Goal: Task Accomplishment & Management: Use online tool/utility

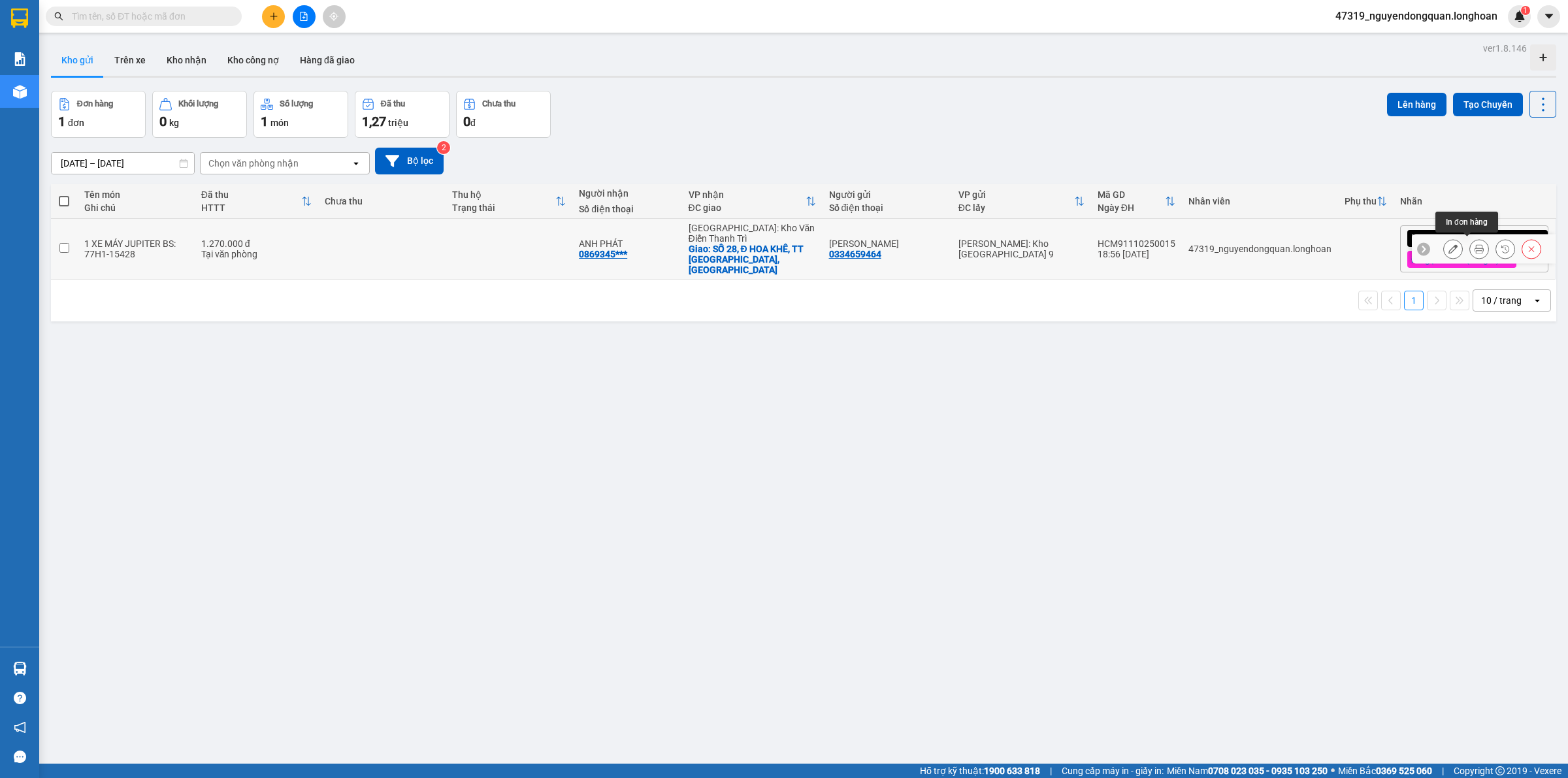
click at [1475, 250] on icon at bounding box center [1479, 249] width 9 height 9
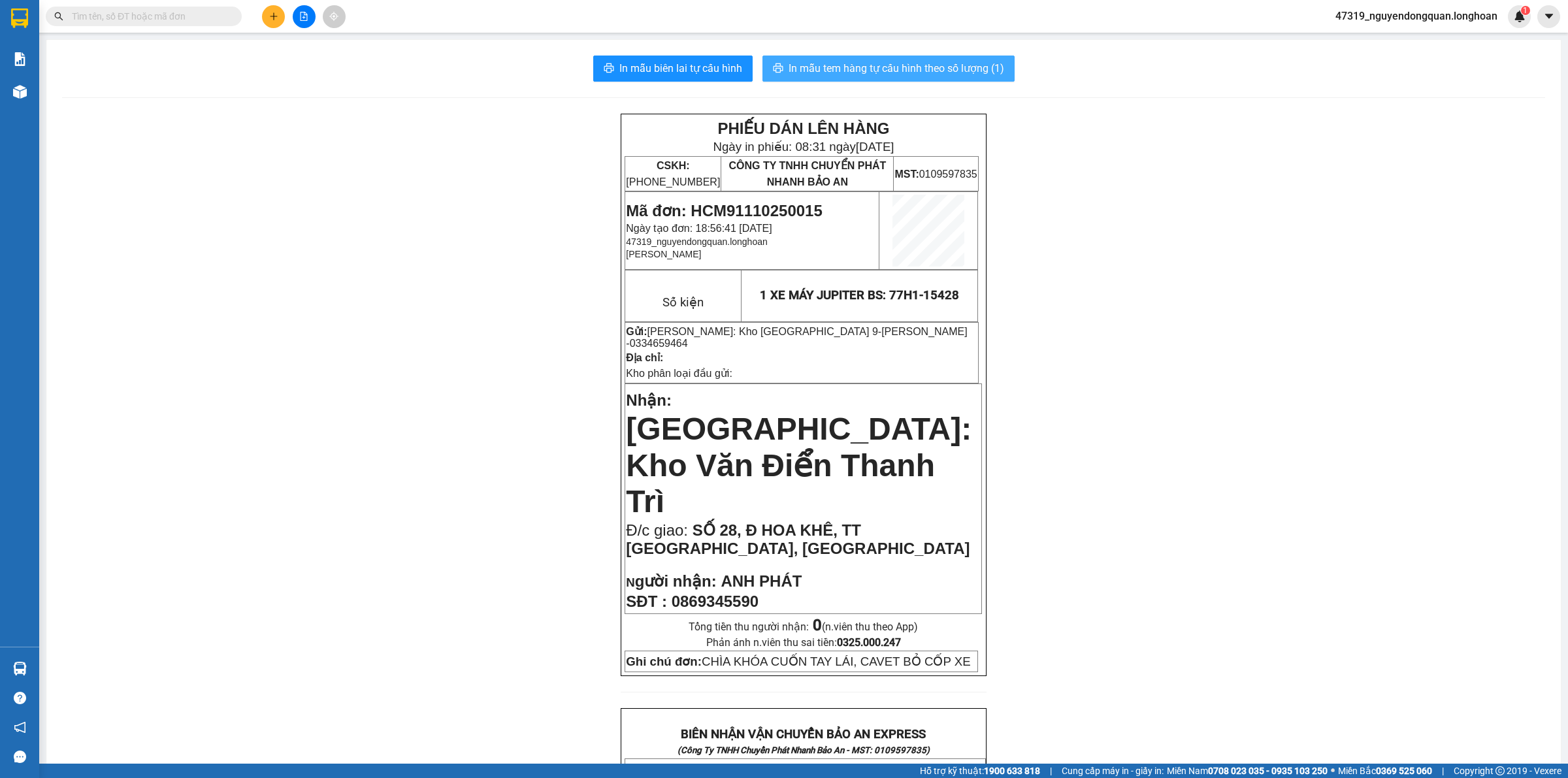
click at [925, 67] on span "In mẫu tem hàng tự cấu hình theo số lượng (1)" at bounding box center [897, 68] width 215 height 16
click at [1170, 398] on div "PHIẾU DÁN LÊN HÀNG Ngày in phiếu: 08:34 ngày 12-10-2025 CSKH: 1900.06.88.33 CÔN…" at bounding box center [804, 779] width 1484 height 1331
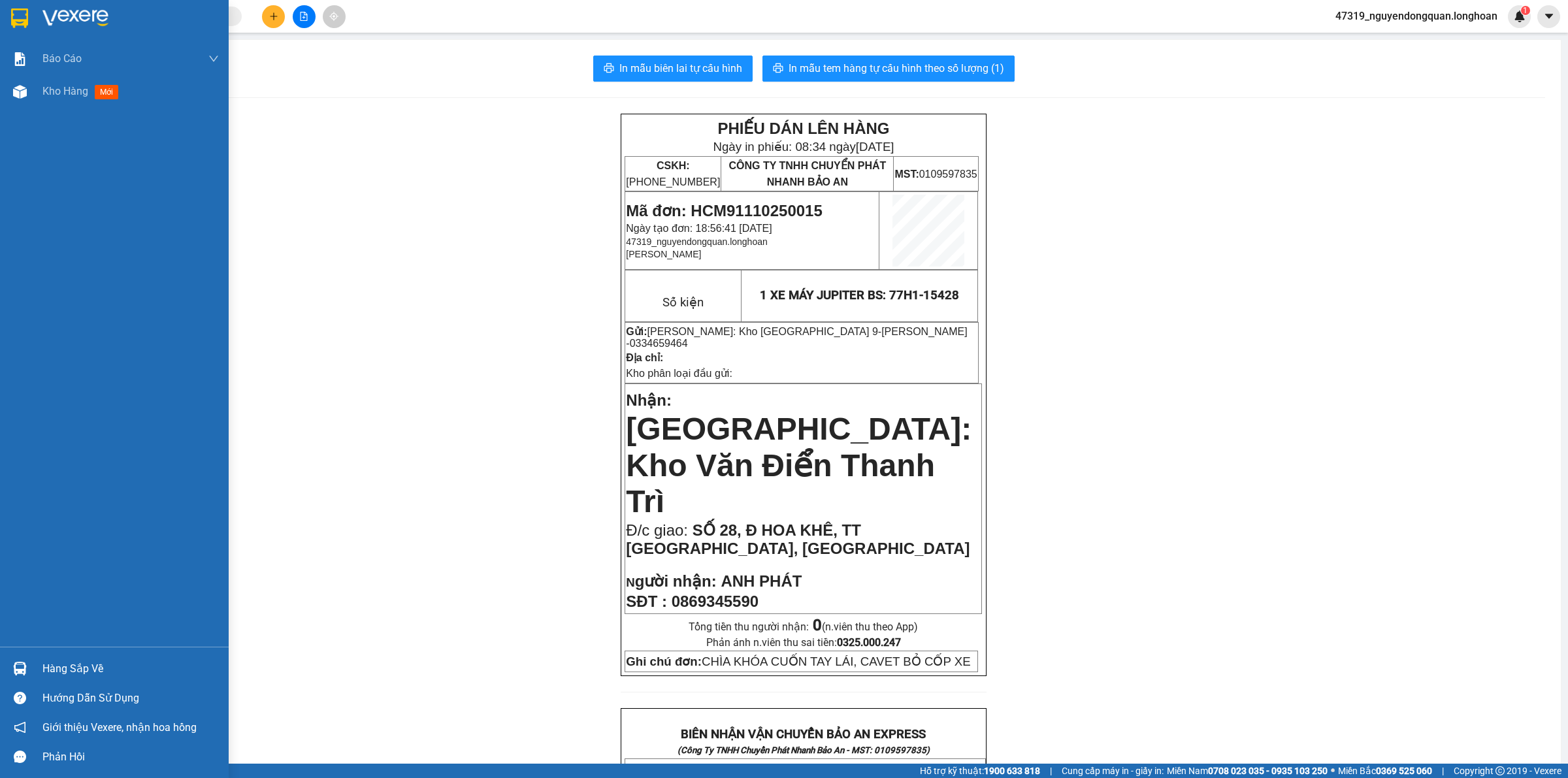
drag, startPoint x: 23, startPoint y: 23, endPoint x: 78, endPoint y: 2, distance: 58.9
click at [23, 23] on img at bounding box center [19, 19] width 17 height 20
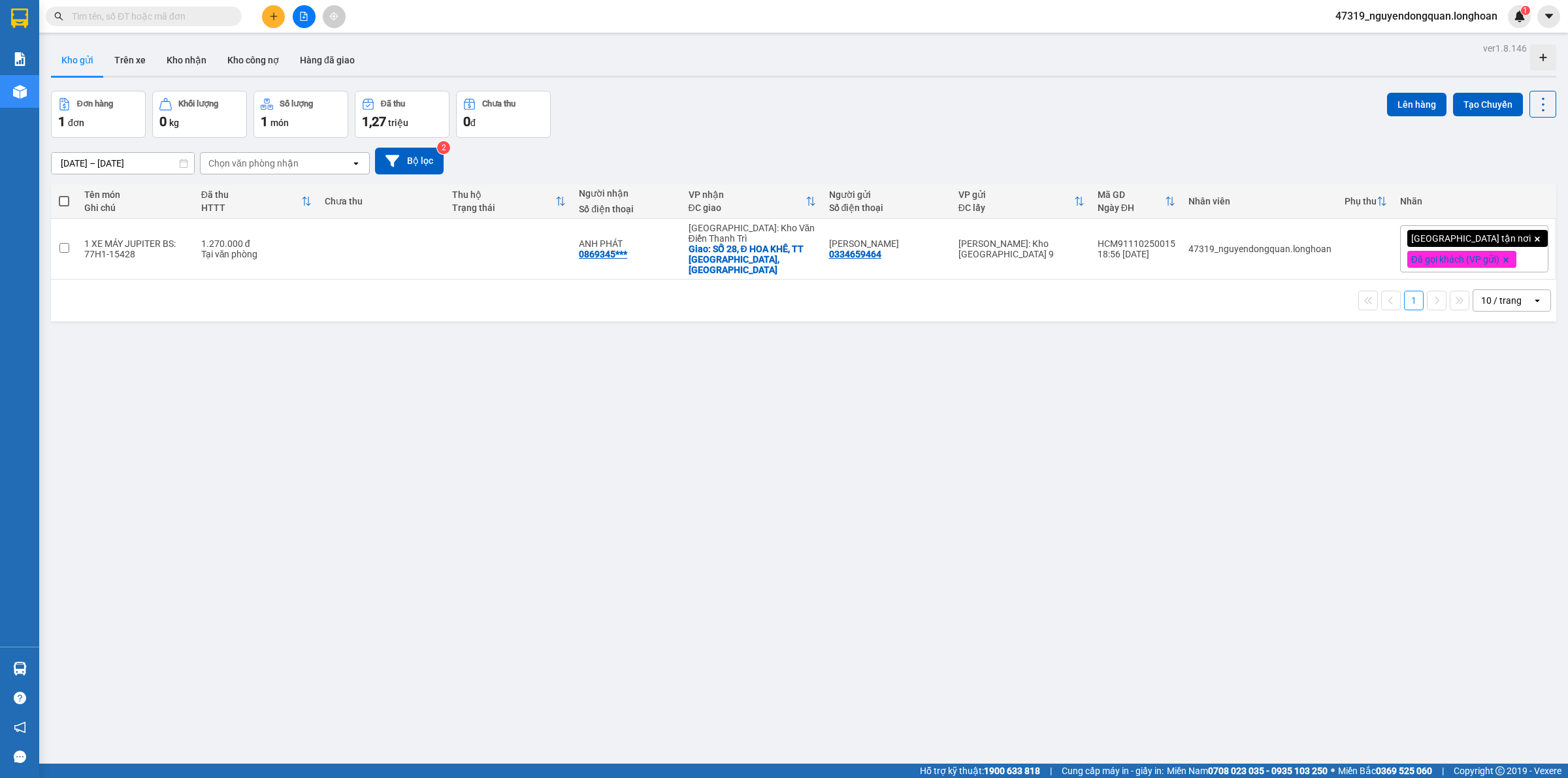
click at [701, 482] on div "ver 1.8.146 Kho gửi Trên xe Kho nhận Kho công nợ Hàng đã giao Đơn hàng 1 đơn Kh…" at bounding box center [803, 428] width 1516 height 778
click at [486, 577] on div "ver 1.8.146 Kho gửi Trên xe Kho nhận Kho công nợ Hàng đã giao Đơn hàng 1 đơn Kh…" at bounding box center [803, 428] width 1516 height 778
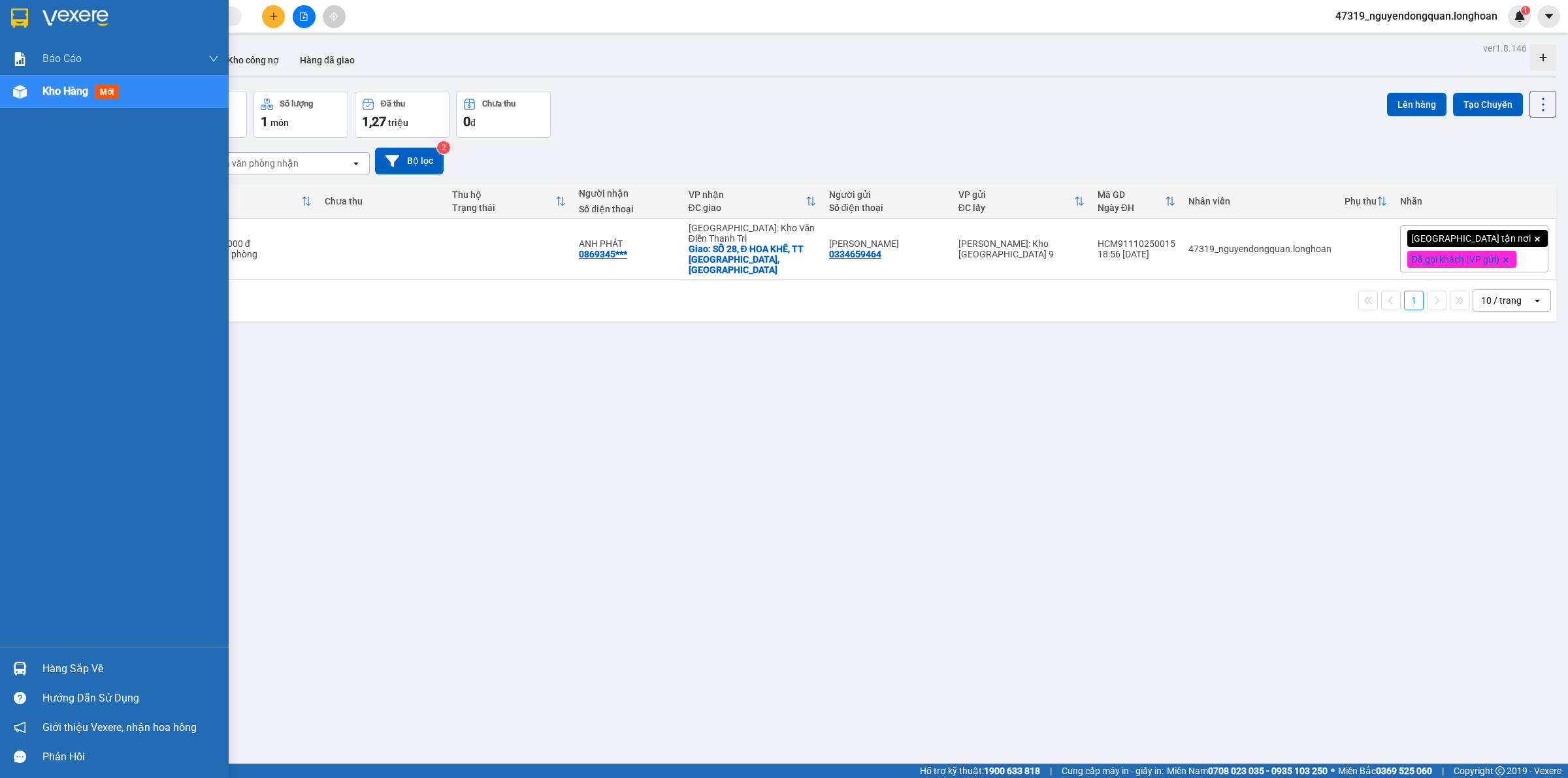
click at [83, 669] on div "Hàng sắp về" at bounding box center [131, 669] width 176 height 20
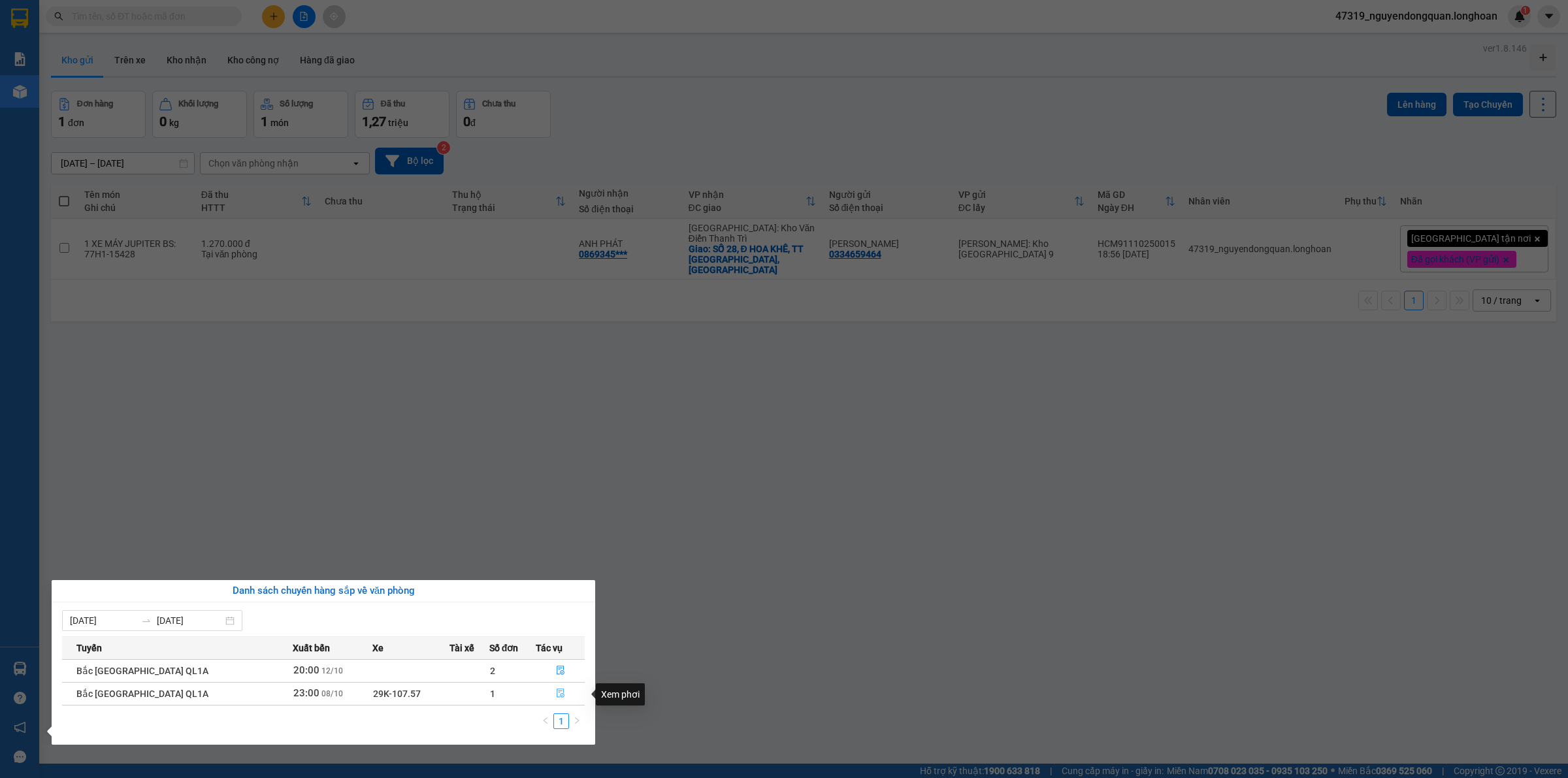
click at [557, 696] on icon "file-done" at bounding box center [560, 693] width 8 height 9
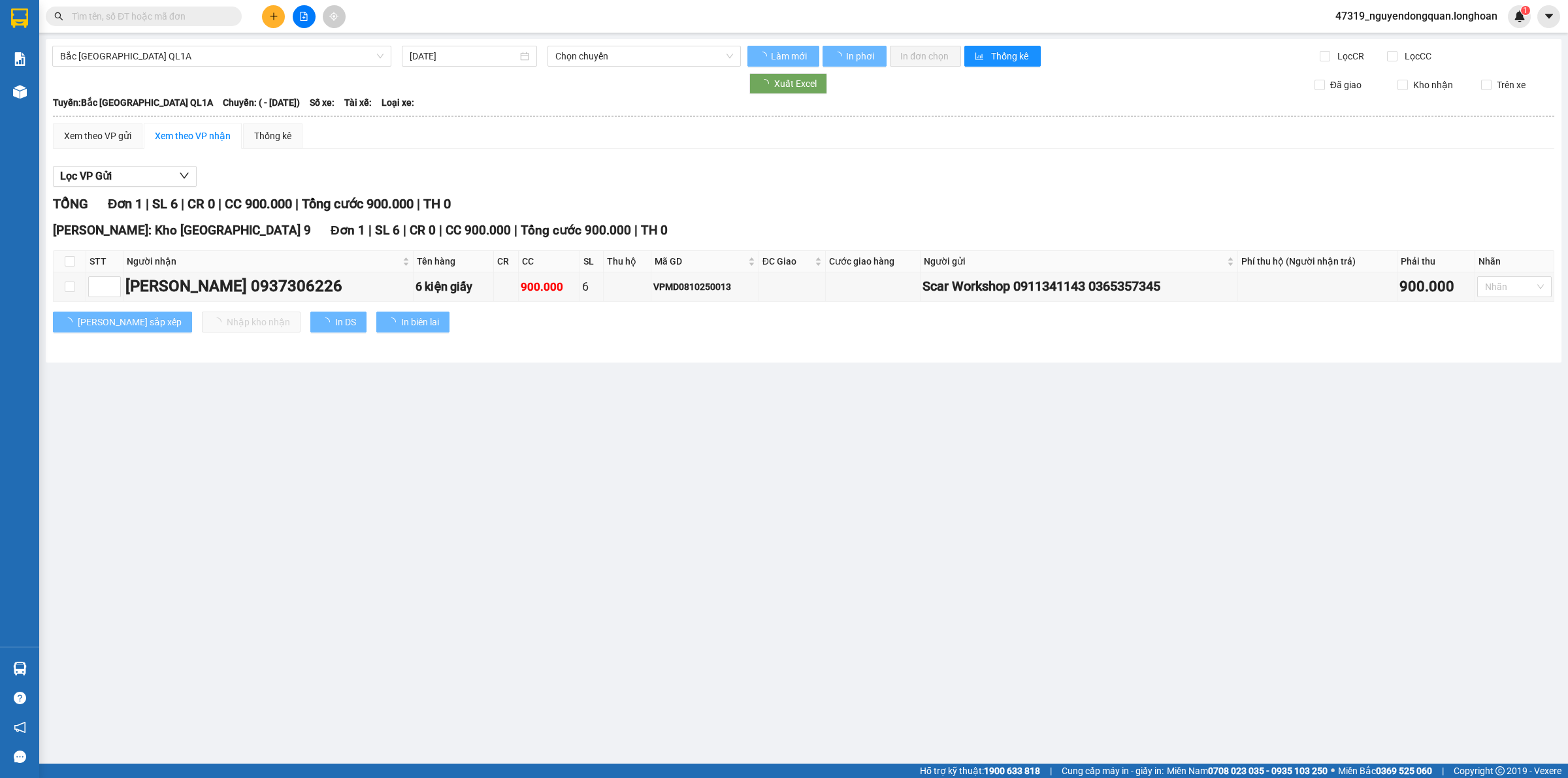
type input "08/10/2025"
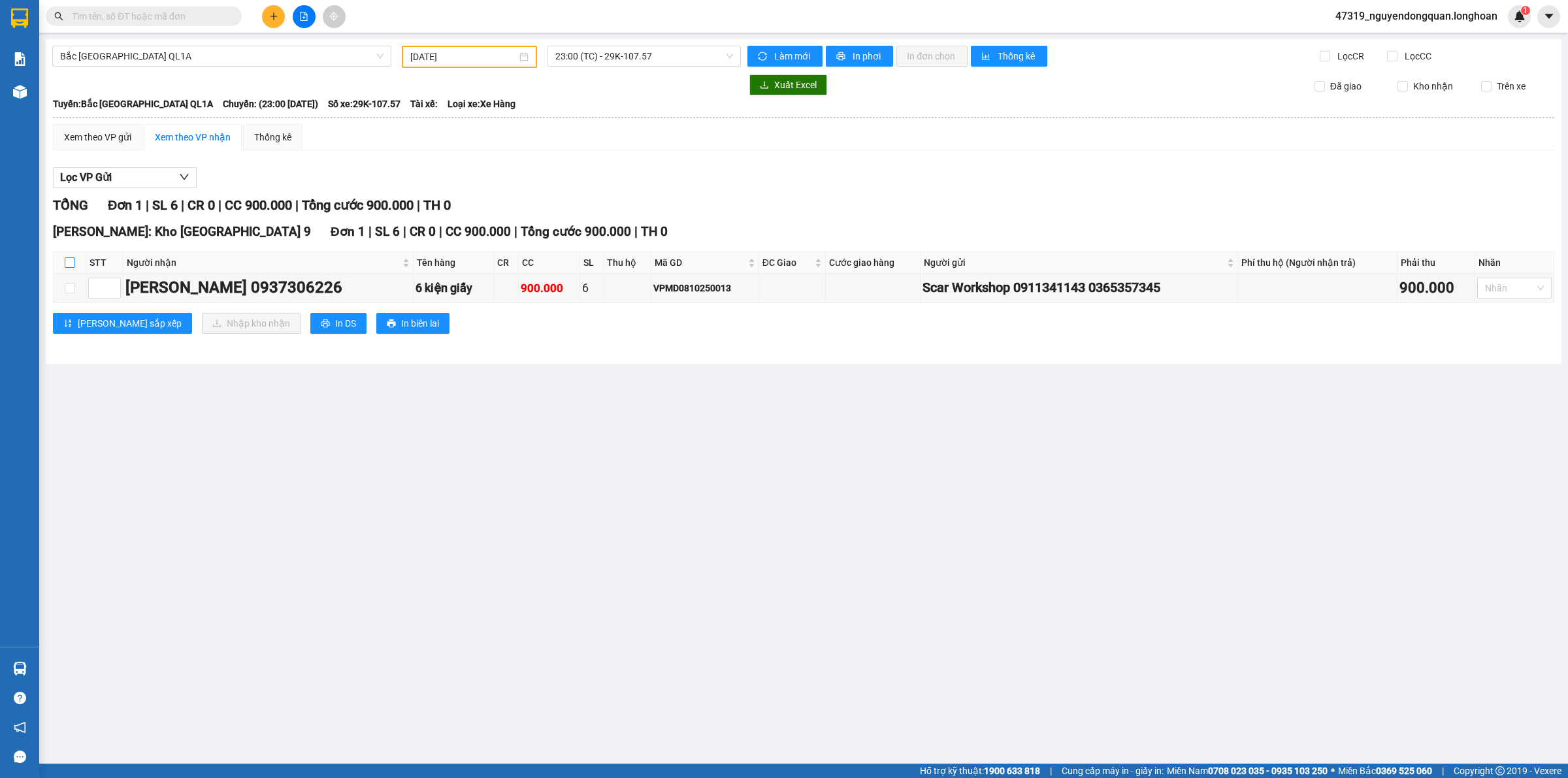
click at [72, 261] on input "checkbox" at bounding box center [70, 262] width 11 height 11
checkbox input "true"
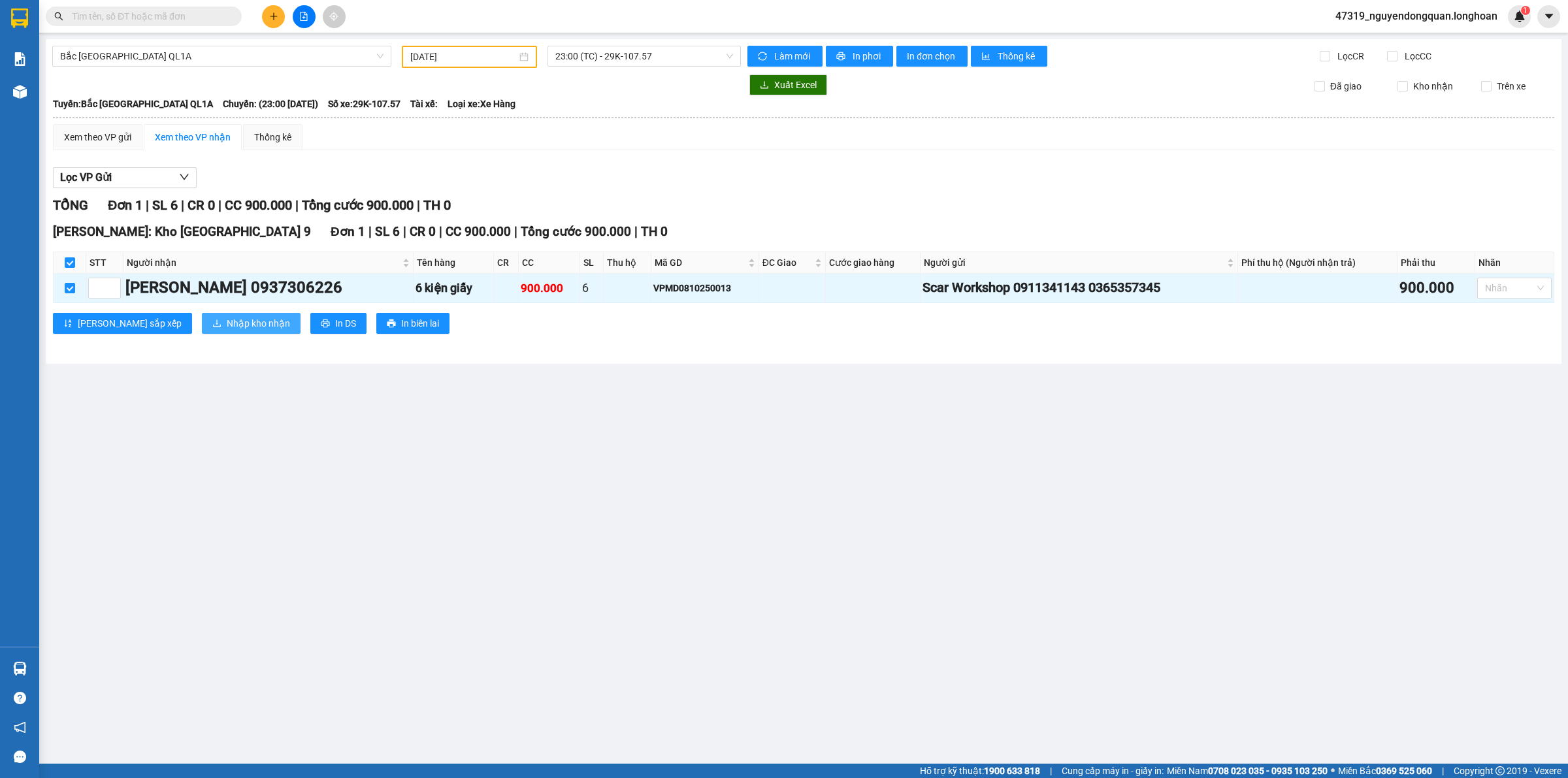
click at [208, 315] on button "Nhập kho nhận" at bounding box center [251, 324] width 99 height 21
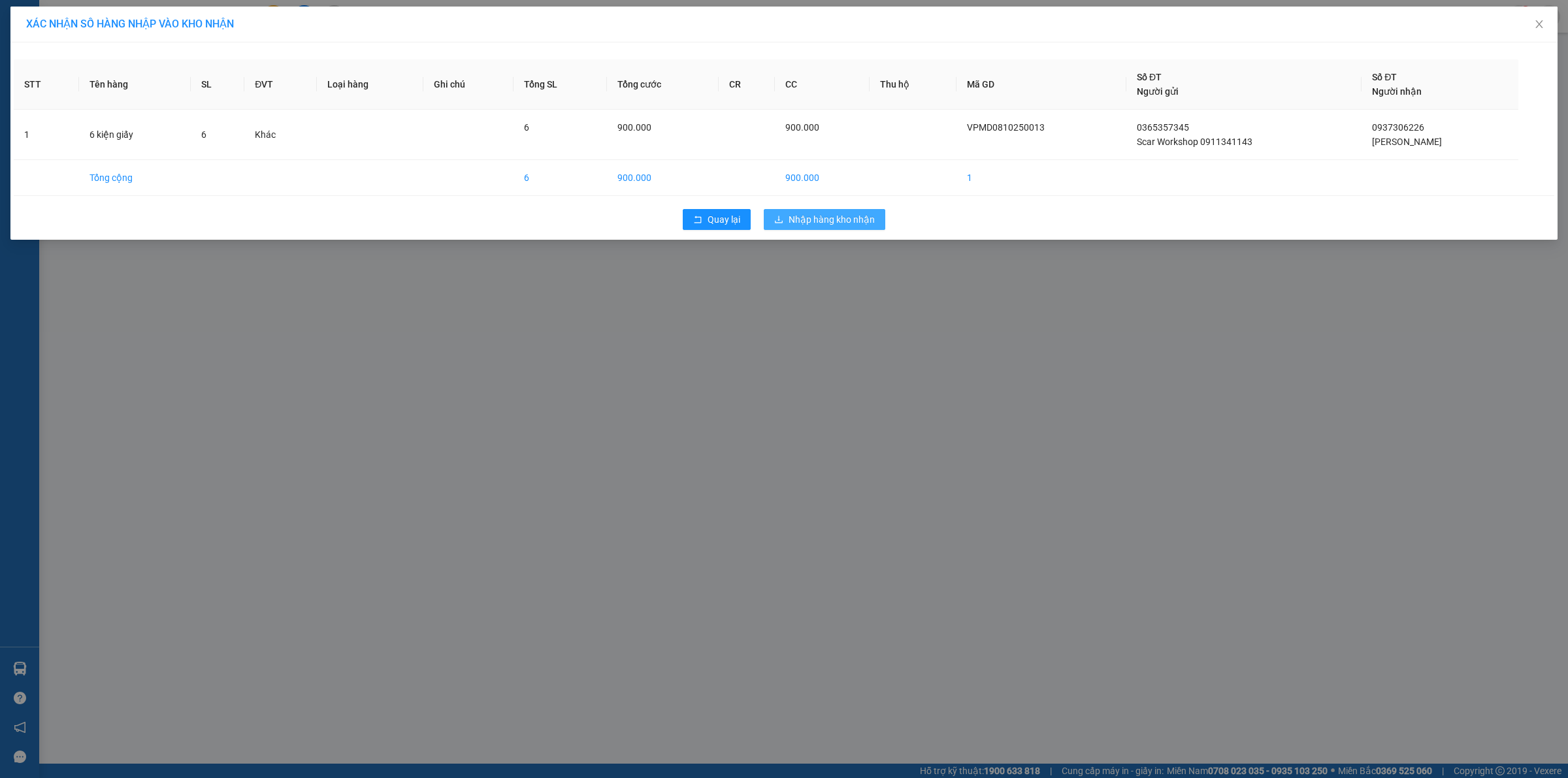
click at [809, 230] on button "Nhập hàng kho nhận" at bounding box center [824, 220] width 122 height 21
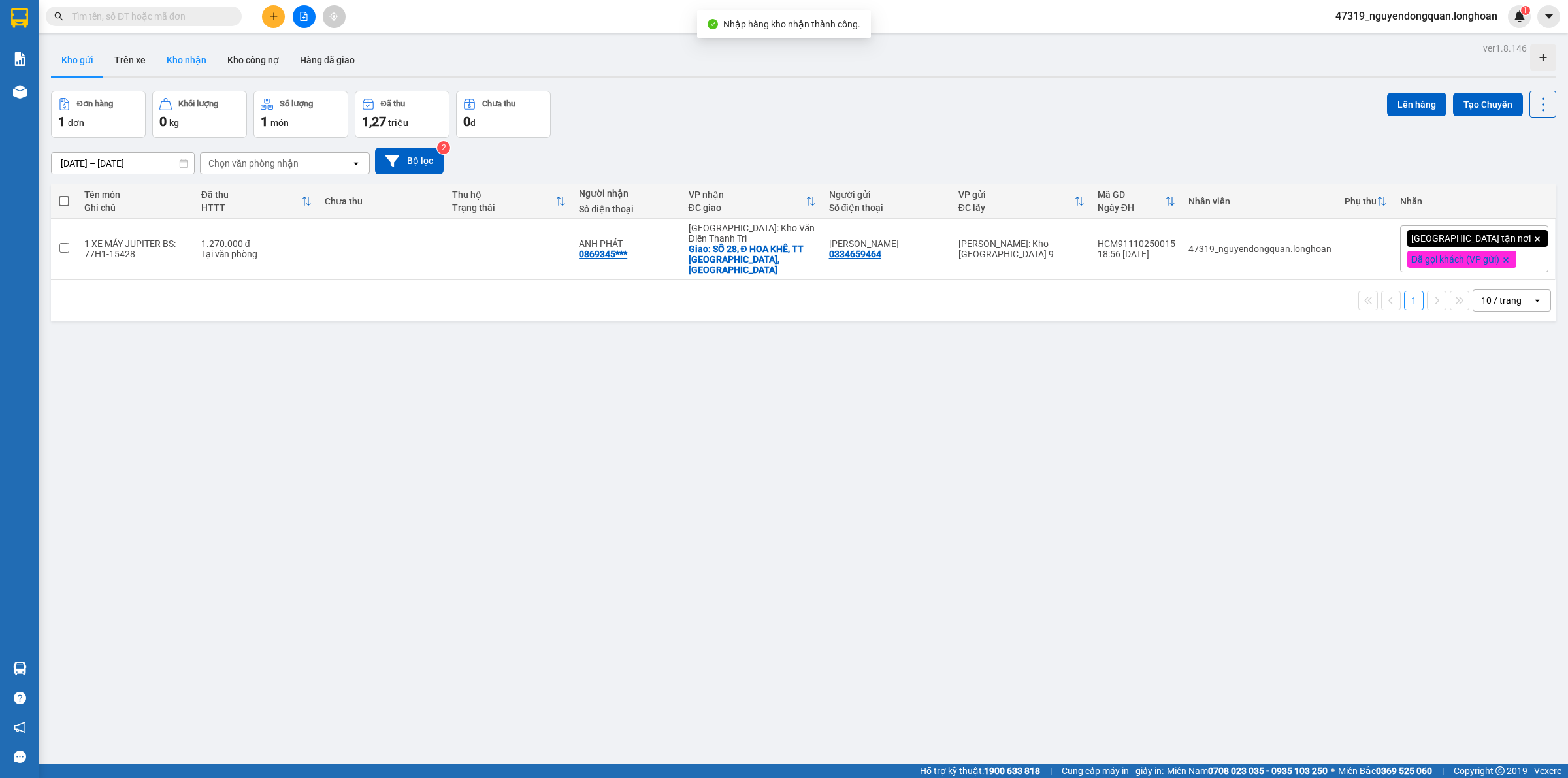
click at [181, 56] on button "Kho nhận" at bounding box center [187, 60] width 60 height 31
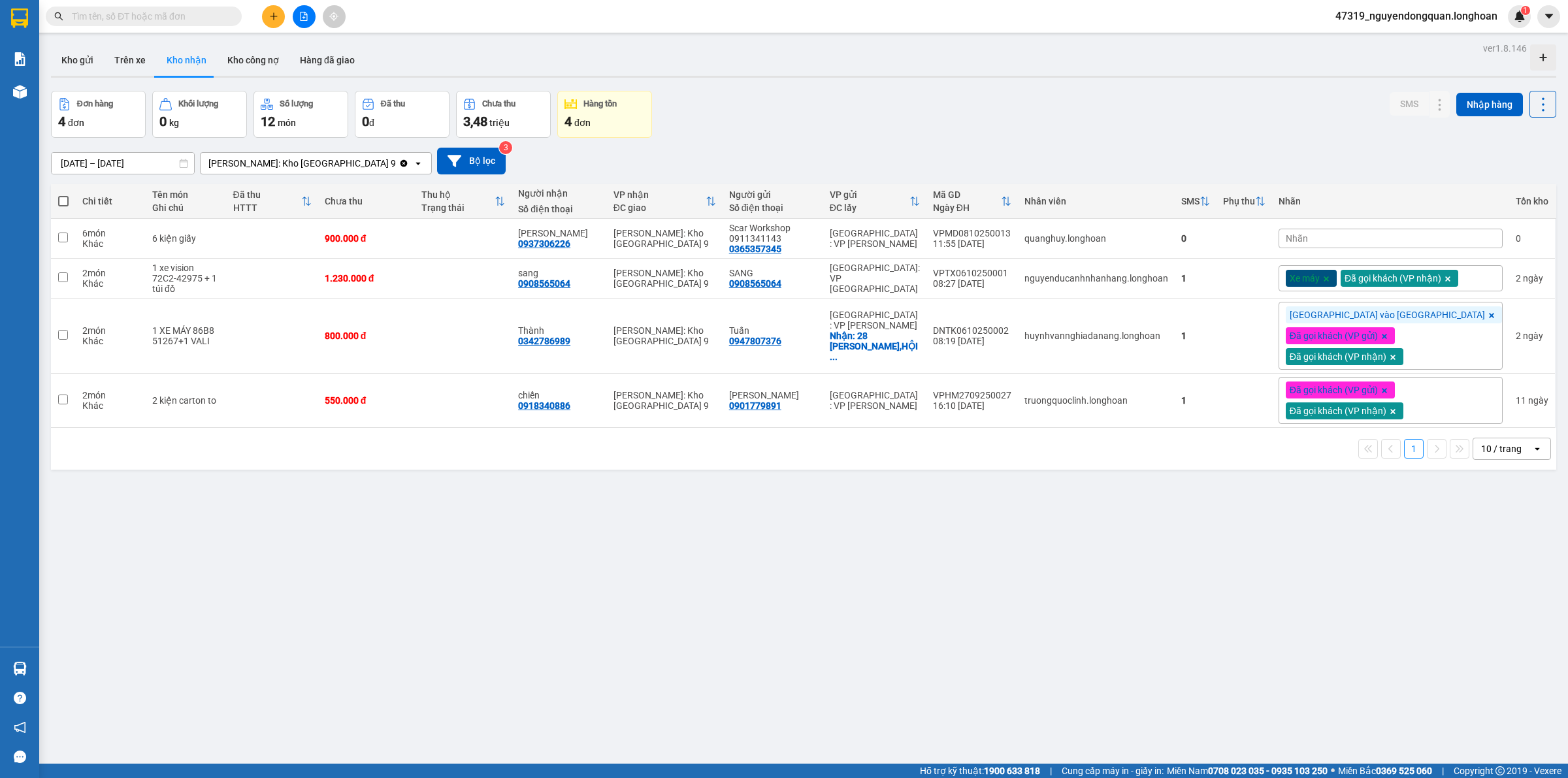
click at [1396, 236] on div "Nhãn" at bounding box center [1391, 238] width 224 height 20
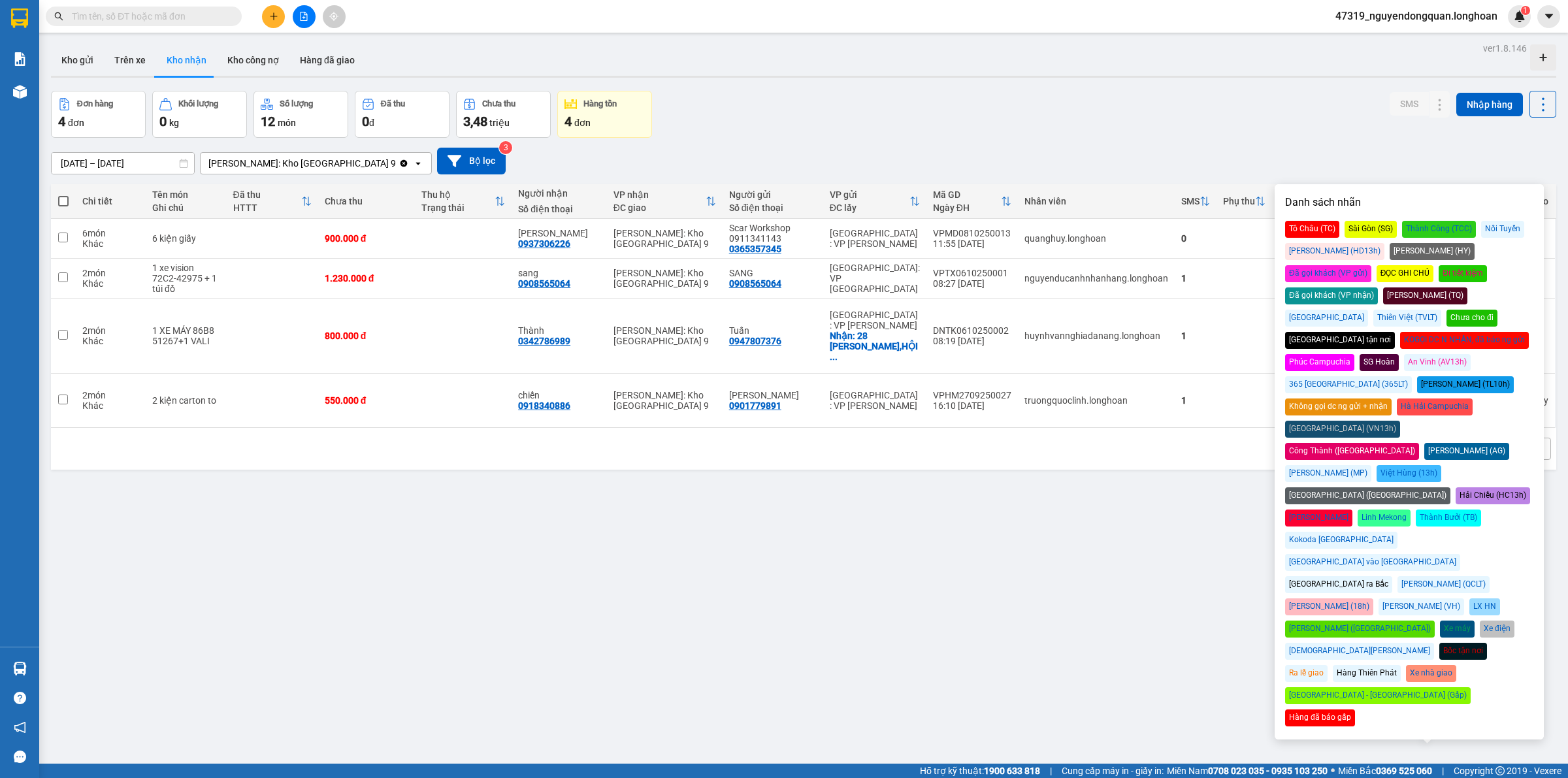
click at [1379, 287] on div "Đã gọi khách (VP nhận)" at bounding box center [1331, 295] width 92 height 17
click at [1106, 596] on div "ver 1.8.146 Kho gửi Trên xe Kho nhận Kho công nợ Hàng đã giao Đơn hàng 4 đơn Kh…" at bounding box center [803, 428] width 1516 height 778
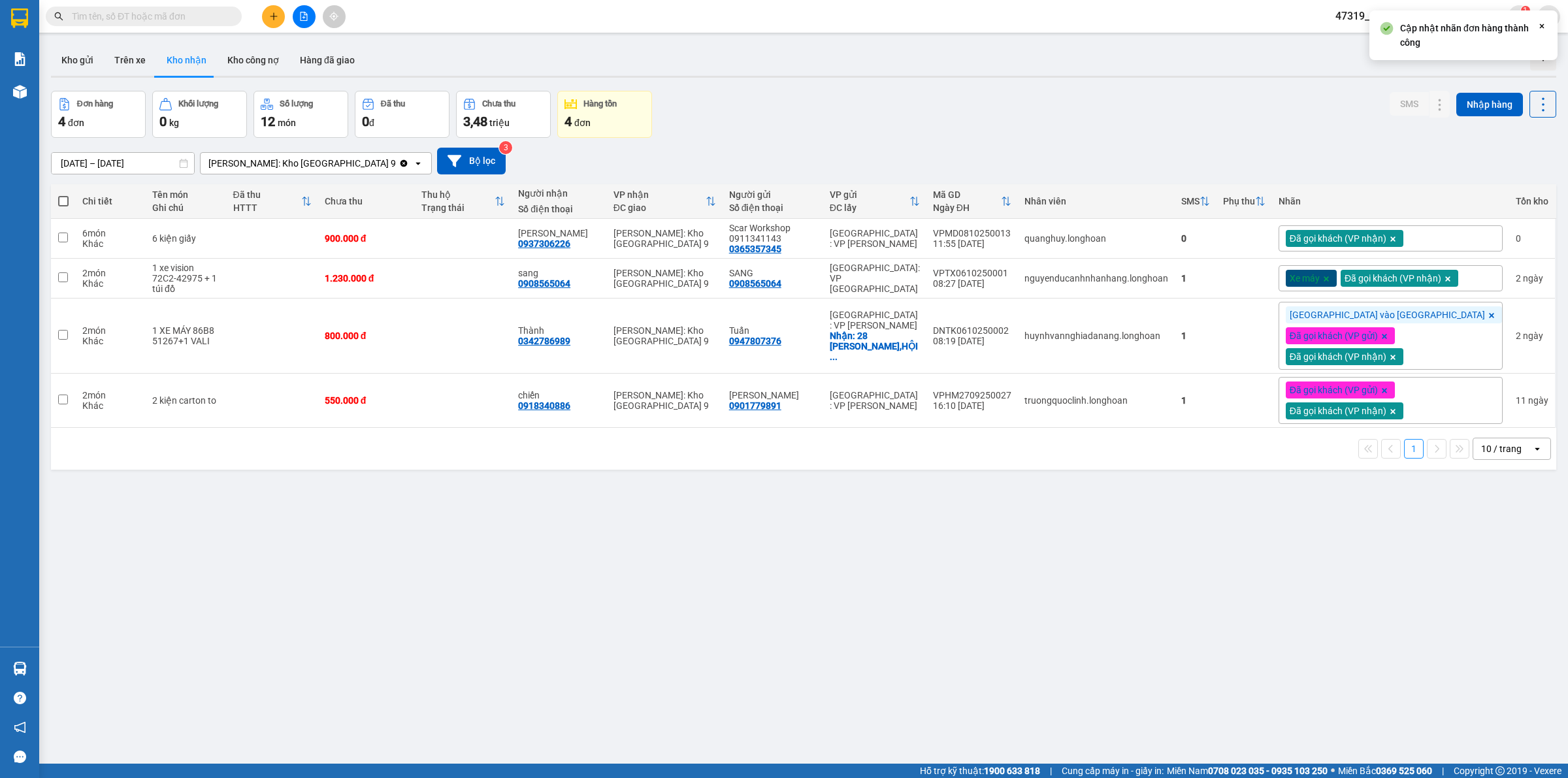
click at [874, 634] on div "ver 1.8.146 Kho gửi Trên xe Kho nhận Kho công nợ Hàng đã giao Đơn hàng 4 đơn Kh…" at bounding box center [803, 428] width 1516 height 778
click at [566, 612] on div "ver 1.8.146 Kho gửi Trên xe Kho nhận Kho công nợ Hàng đã giao Đơn hàng 4 đơn Kh…" at bounding box center [803, 428] width 1516 height 778
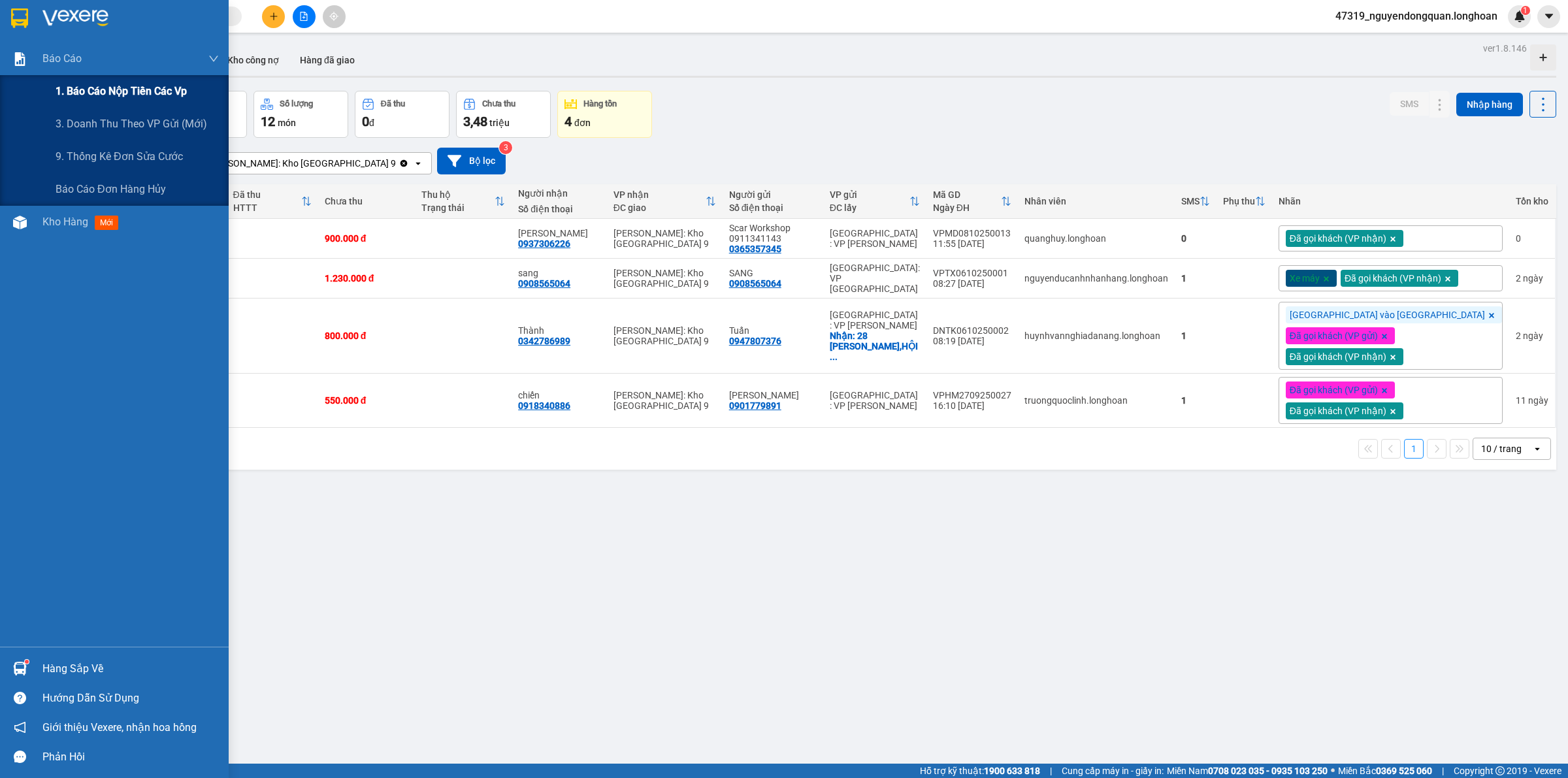
drag, startPoint x: 134, startPoint y: 89, endPoint x: 137, endPoint y: 96, distance: 7.6
click at [134, 90] on span "1. Báo cáo nộp tiền các vp" at bounding box center [121, 91] width 132 height 16
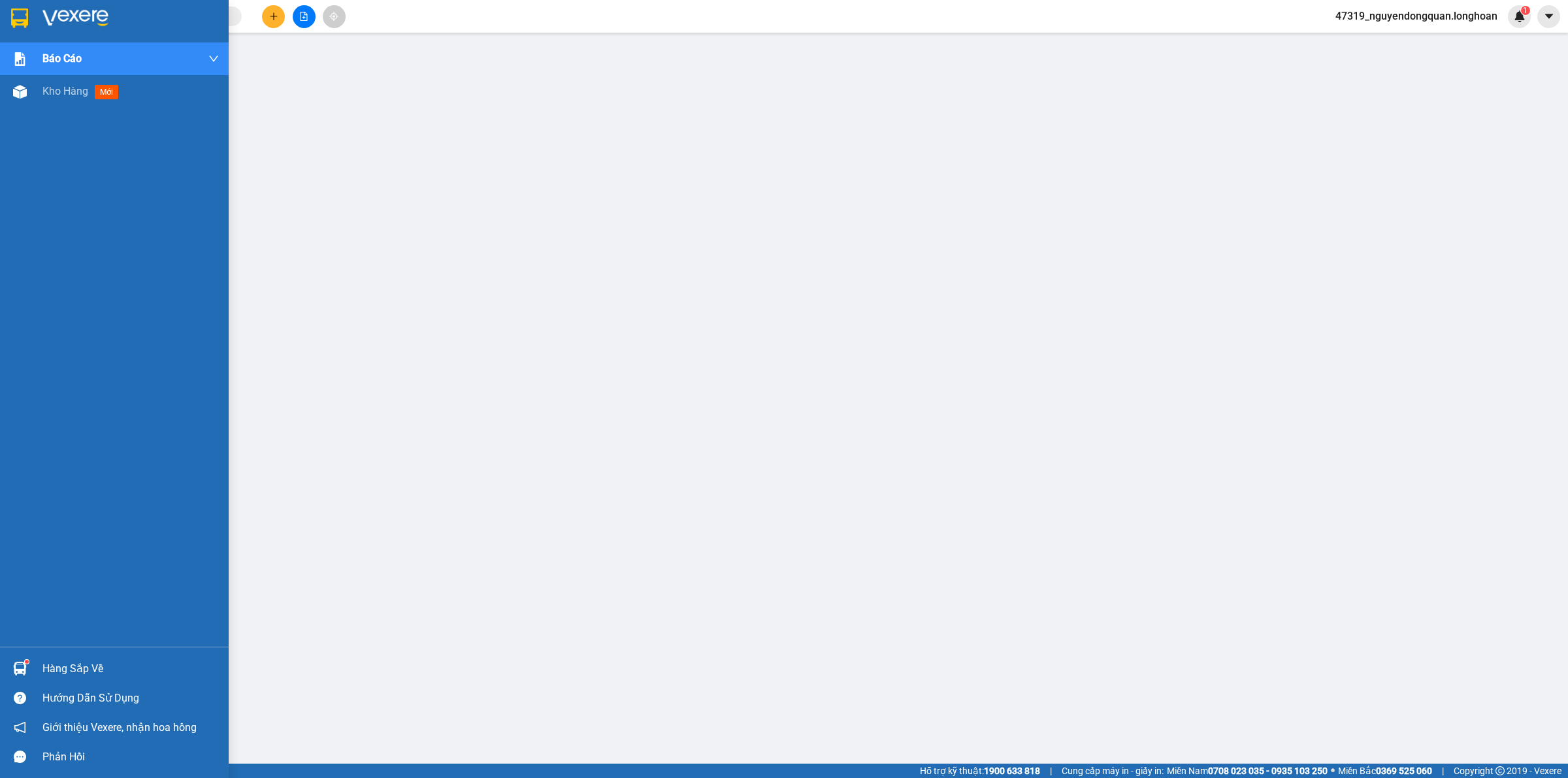
click at [70, 28] on div at bounding box center [114, 21] width 229 height 43
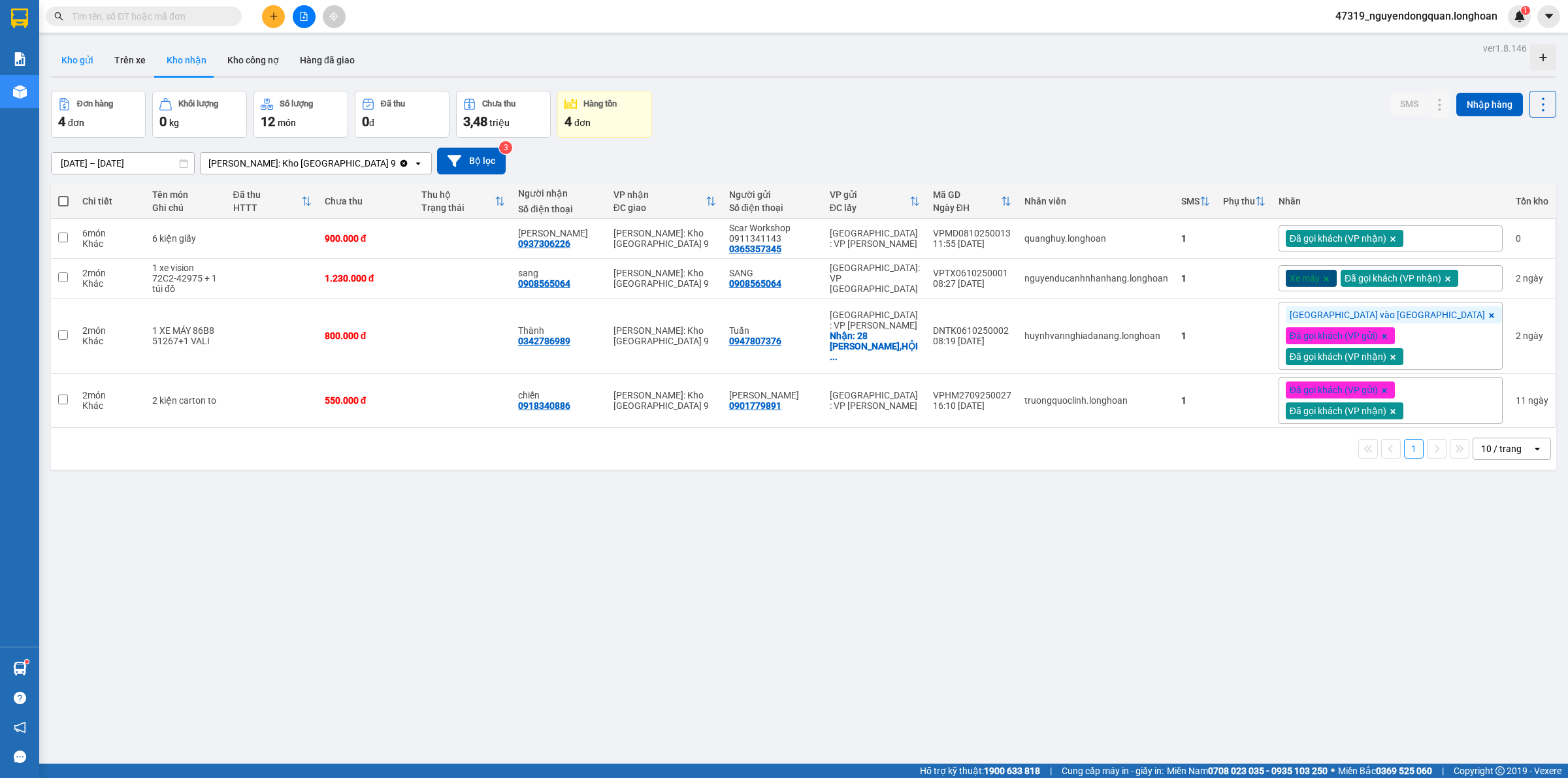
click at [64, 51] on button "Kho gửi" at bounding box center [77, 60] width 53 height 31
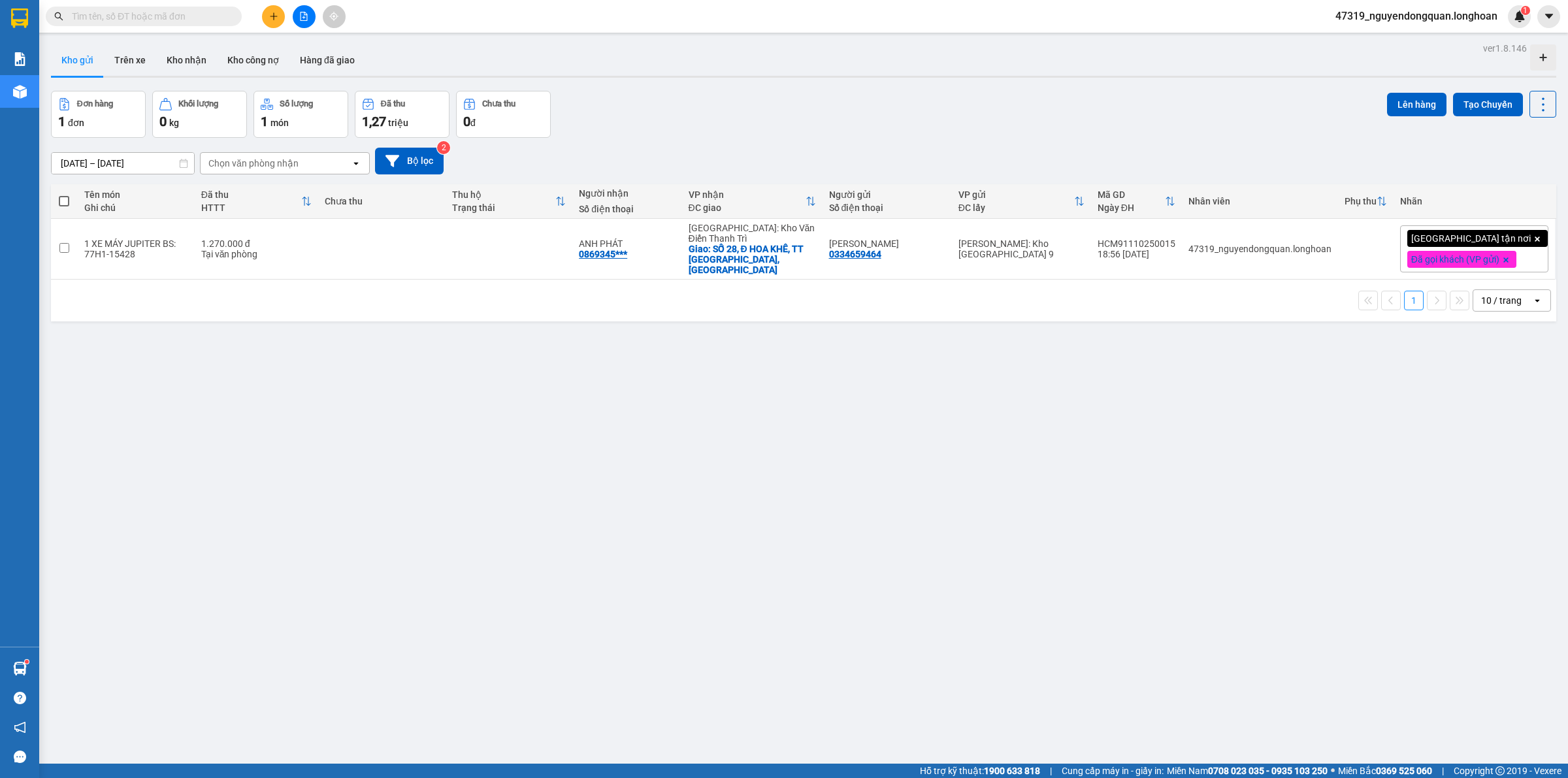
click at [539, 624] on div "ver 1.8.146 Kho gửi Trên xe Kho nhận Kho công nợ Hàng đã giao Đơn hàng 1 đơn Kh…" at bounding box center [803, 428] width 1516 height 778
click at [1482, 300] on div "10 / trang" at bounding box center [1502, 301] width 41 height 13
click at [1495, 441] on span "100 / trang" at bounding box center [1494, 440] width 47 height 13
click at [1436, 26] on div "47319_nguyendongquan.longhoan 1" at bounding box center [1427, 17] width 205 height 23
click at [1432, 14] on span "47319_nguyendongquan.longhoan" at bounding box center [1417, 16] width 183 height 16
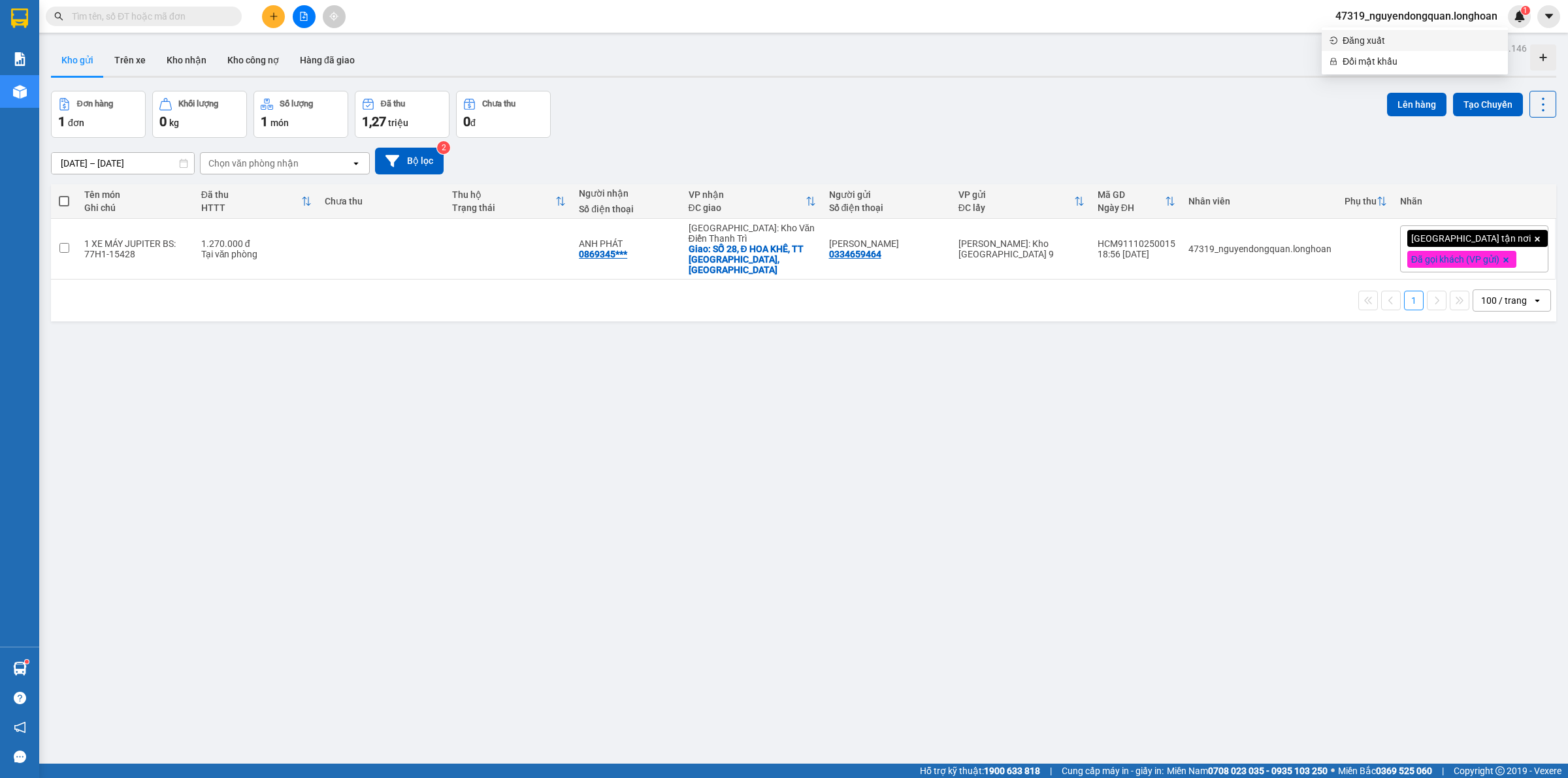
click at [1405, 47] on span "Đăng xuất" at bounding box center [1421, 40] width 157 height 14
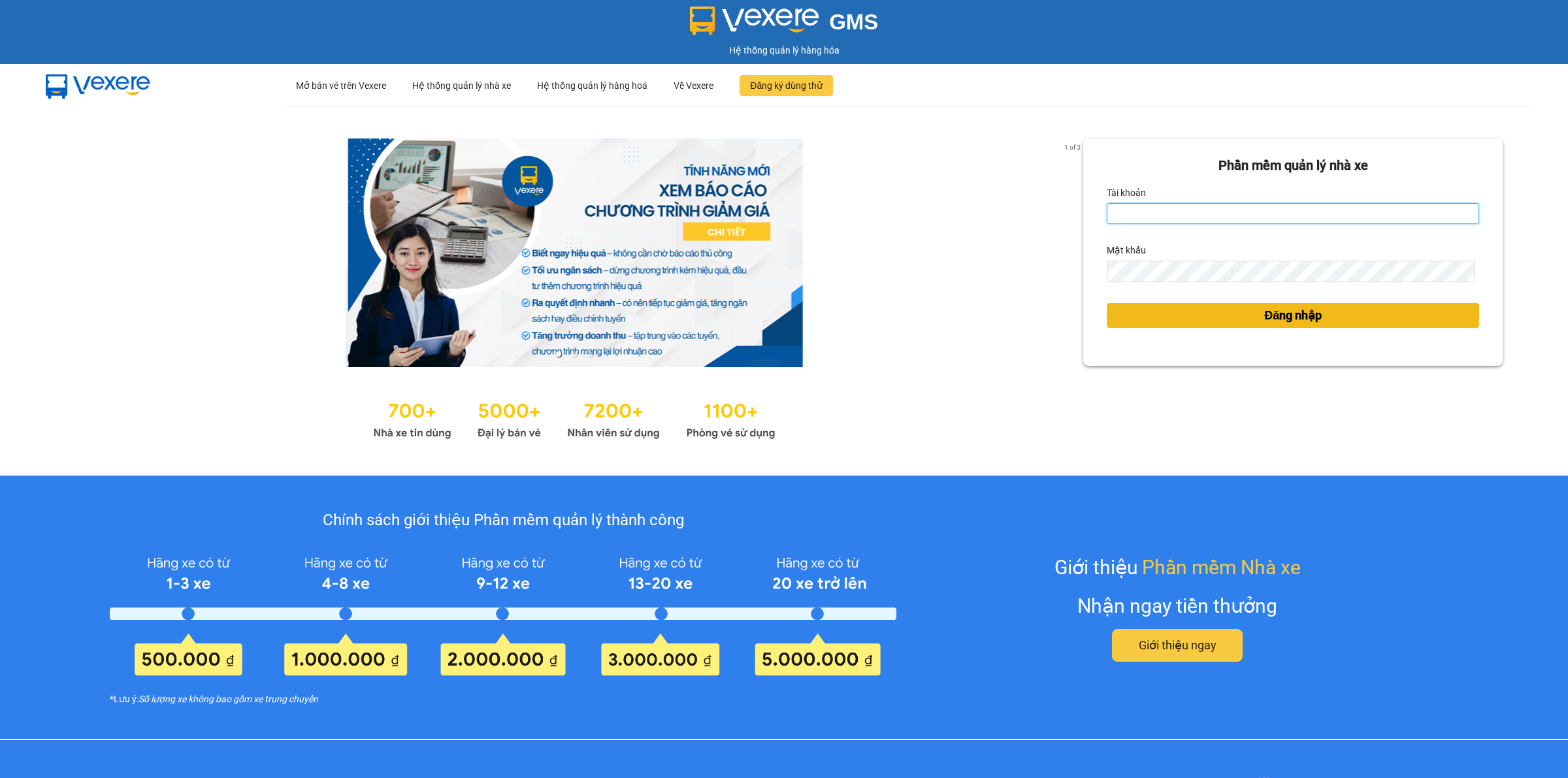
type input "nguyendongquan.longhoan"
click at [1212, 315] on button "Đăng nhập" at bounding box center [1293, 316] width 373 height 25
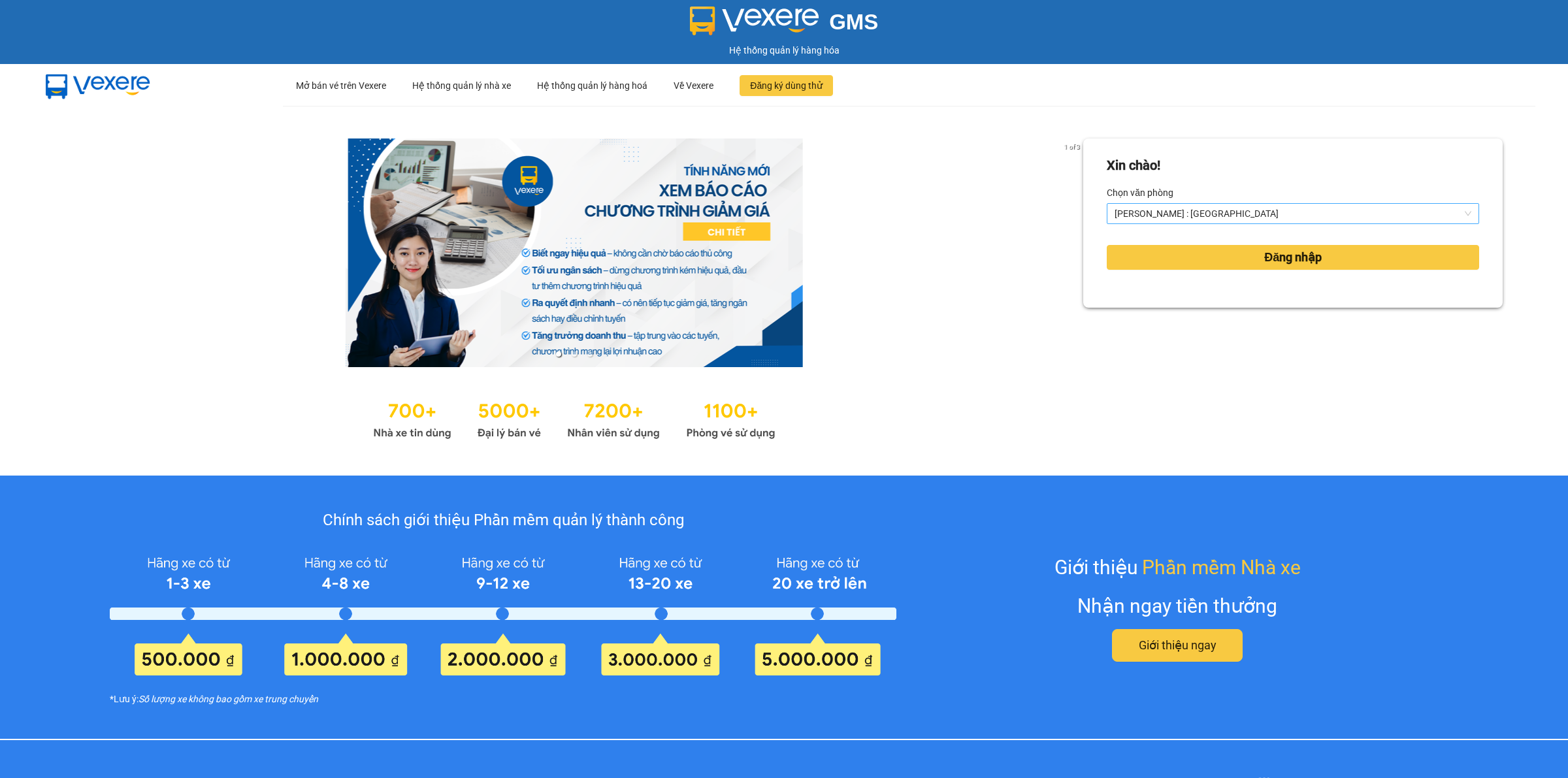
click at [1243, 216] on span "[PERSON_NAME] : [GEOGRAPHIC_DATA]" at bounding box center [1292, 213] width 357 height 20
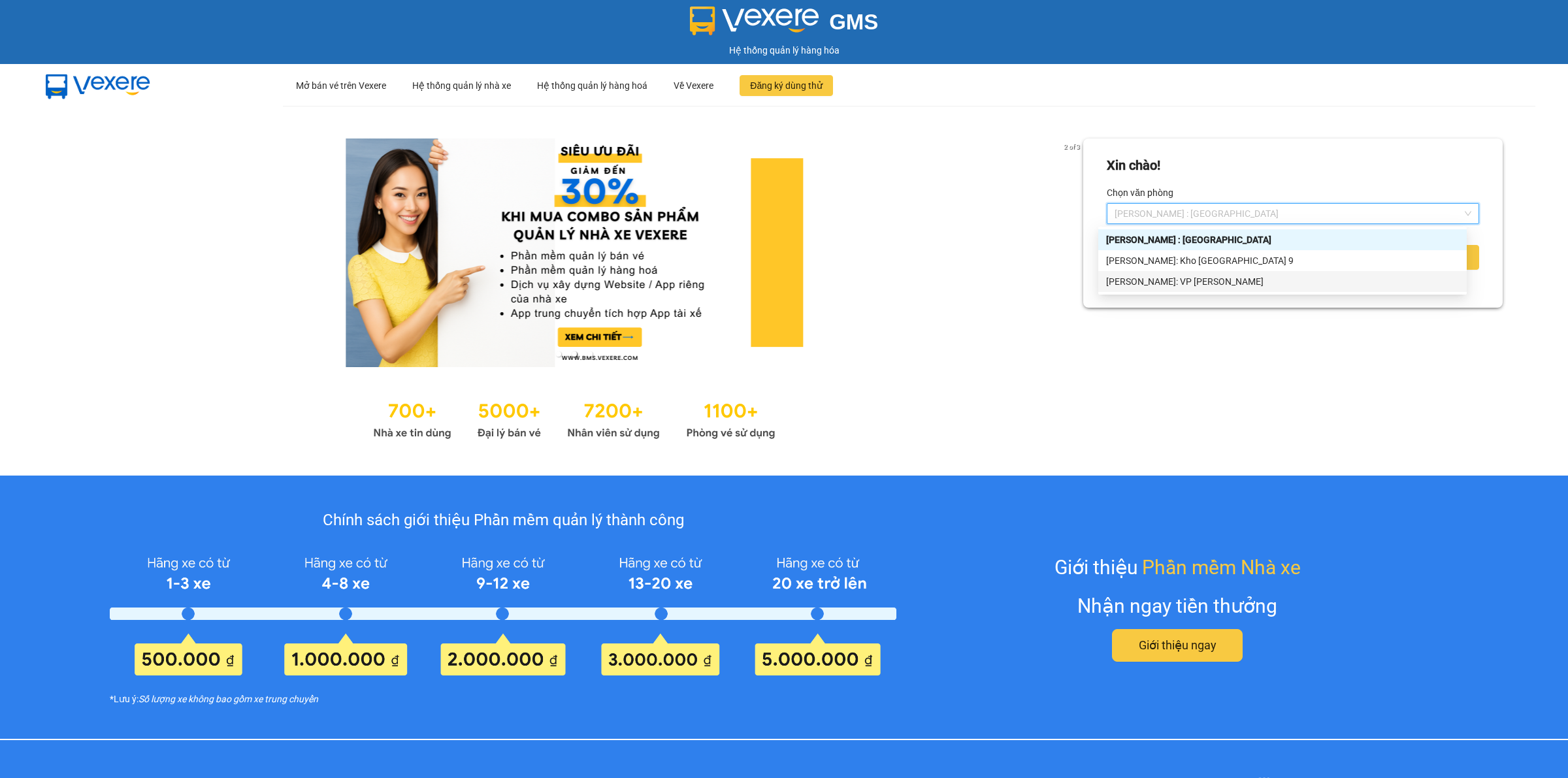
click at [1228, 286] on div "[PERSON_NAME]: VP [PERSON_NAME]" at bounding box center [1283, 282] width 353 height 14
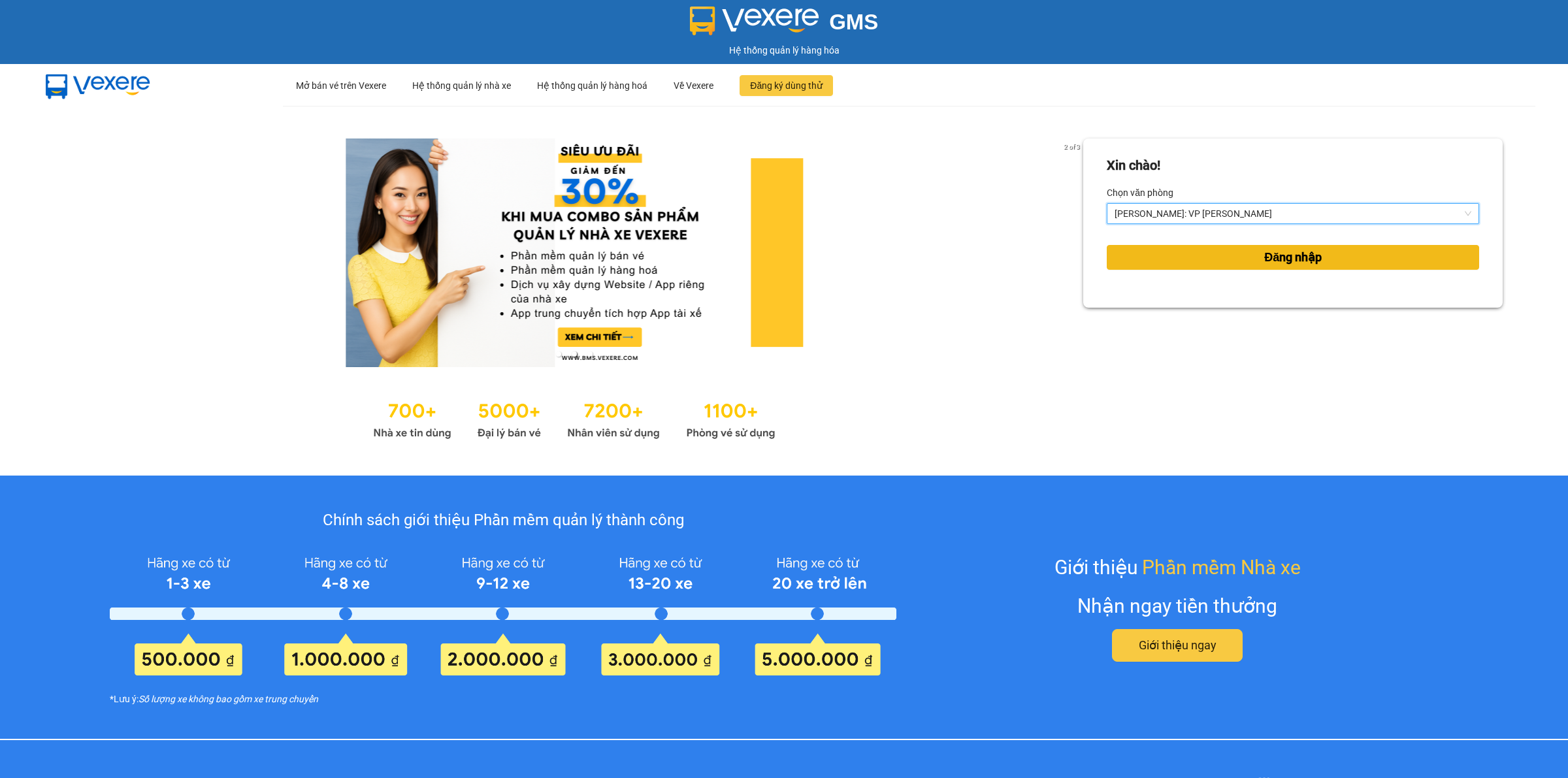
click at [1234, 265] on button "Đăng nhập" at bounding box center [1293, 258] width 373 height 25
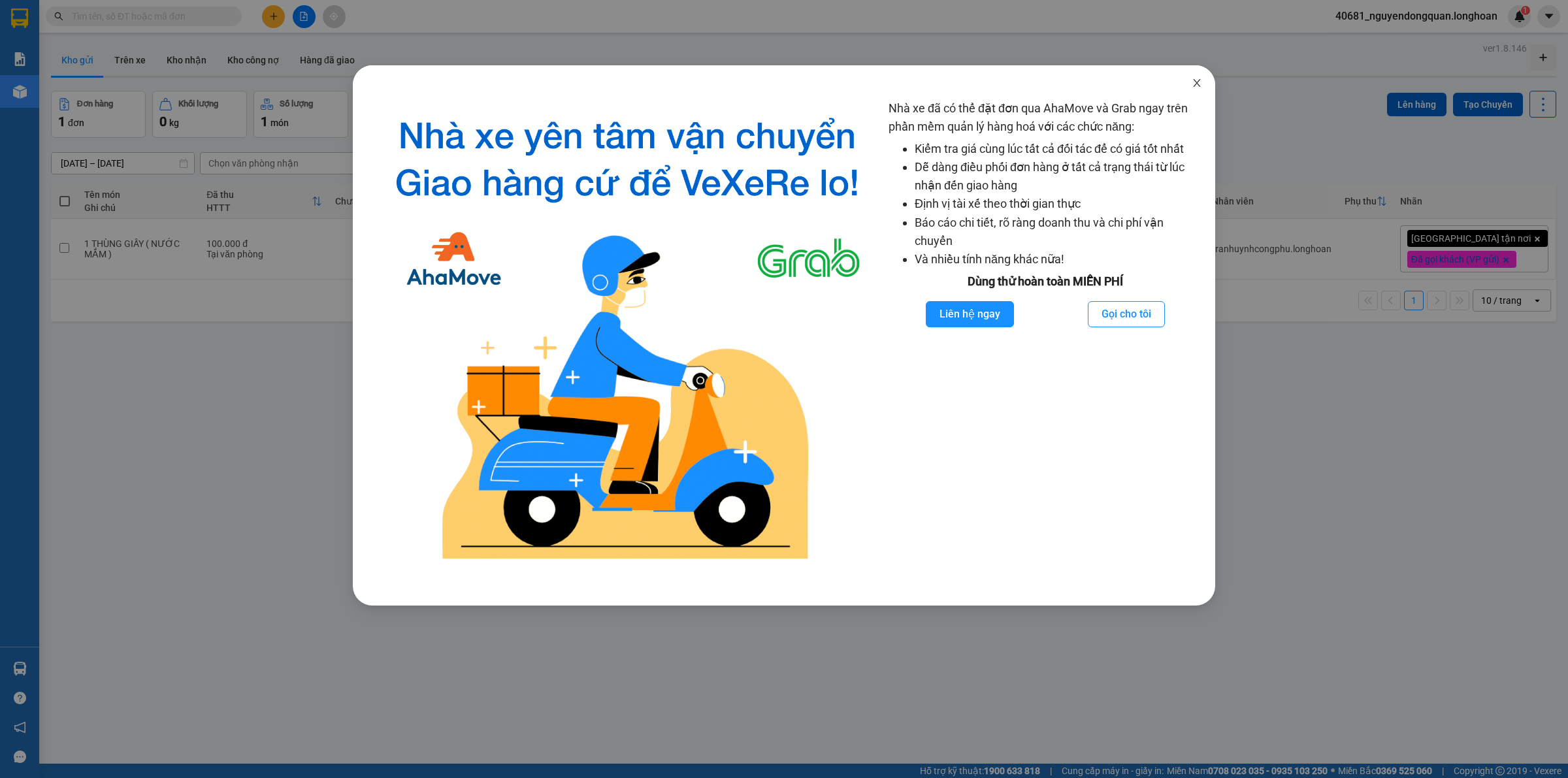
click at [1208, 85] on span "Close" at bounding box center [1196, 83] width 36 height 36
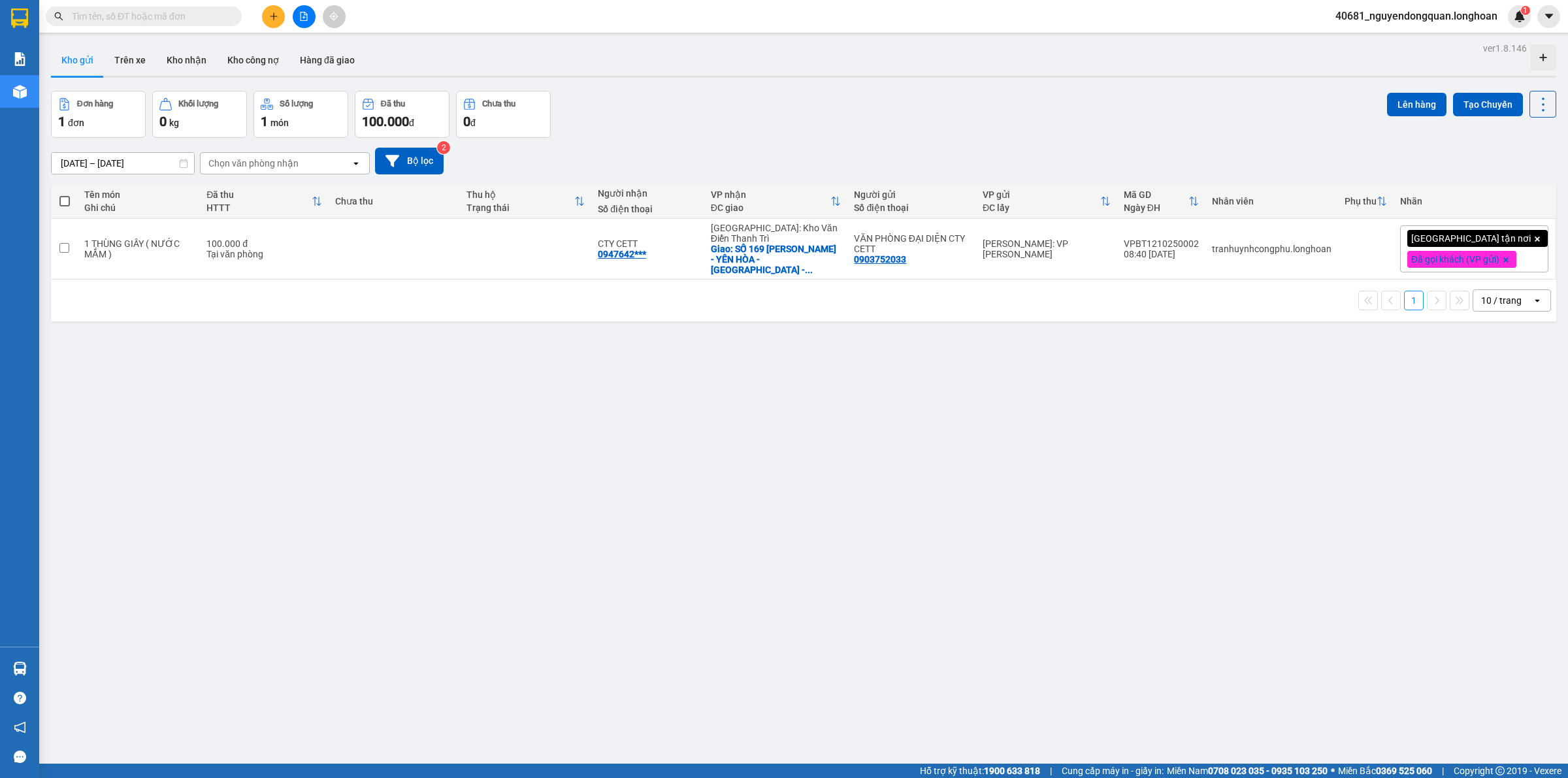
click at [1504, 299] on div "10 / trang" at bounding box center [1502, 301] width 41 height 13
click at [1495, 442] on span "100 / trang" at bounding box center [1494, 440] width 47 height 13
click at [1443, 15] on span "40681_nguyendongquan.longhoan" at bounding box center [1417, 16] width 183 height 16
click at [1427, 38] on span "Đăng xuất" at bounding box center [1421, 40] width 157 height 14
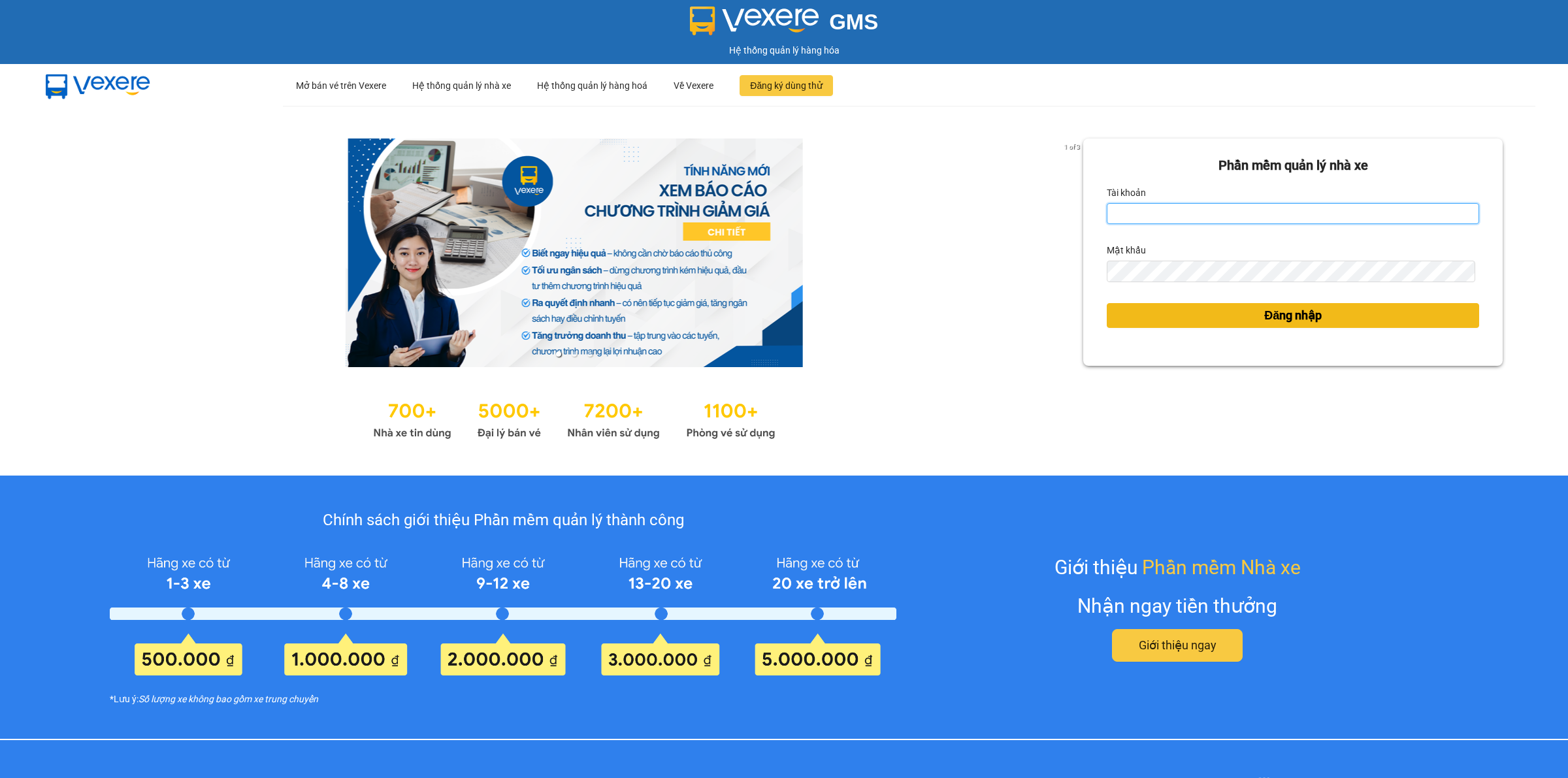
type input "nguyendongquan.longhoan"
click at [1276, 318] on span "Đăng nhập" at bounding box center [1293, 316] width 58 height 19
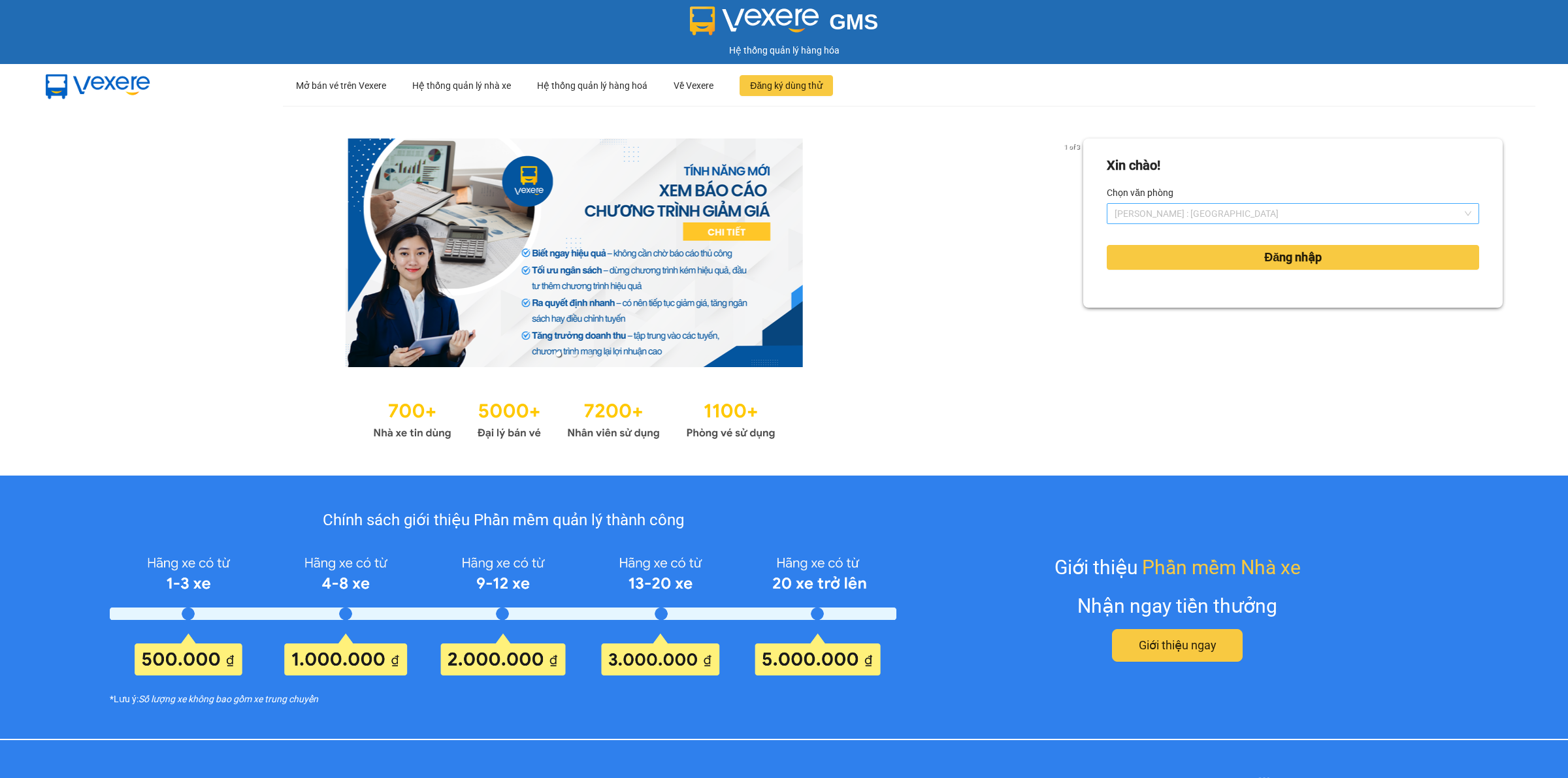
click at [1275, 213] on span "[PERSON_NAME] : [GEOGRAPHIC_DATA]" at bounding box center [1292, 213] width 357 height 20
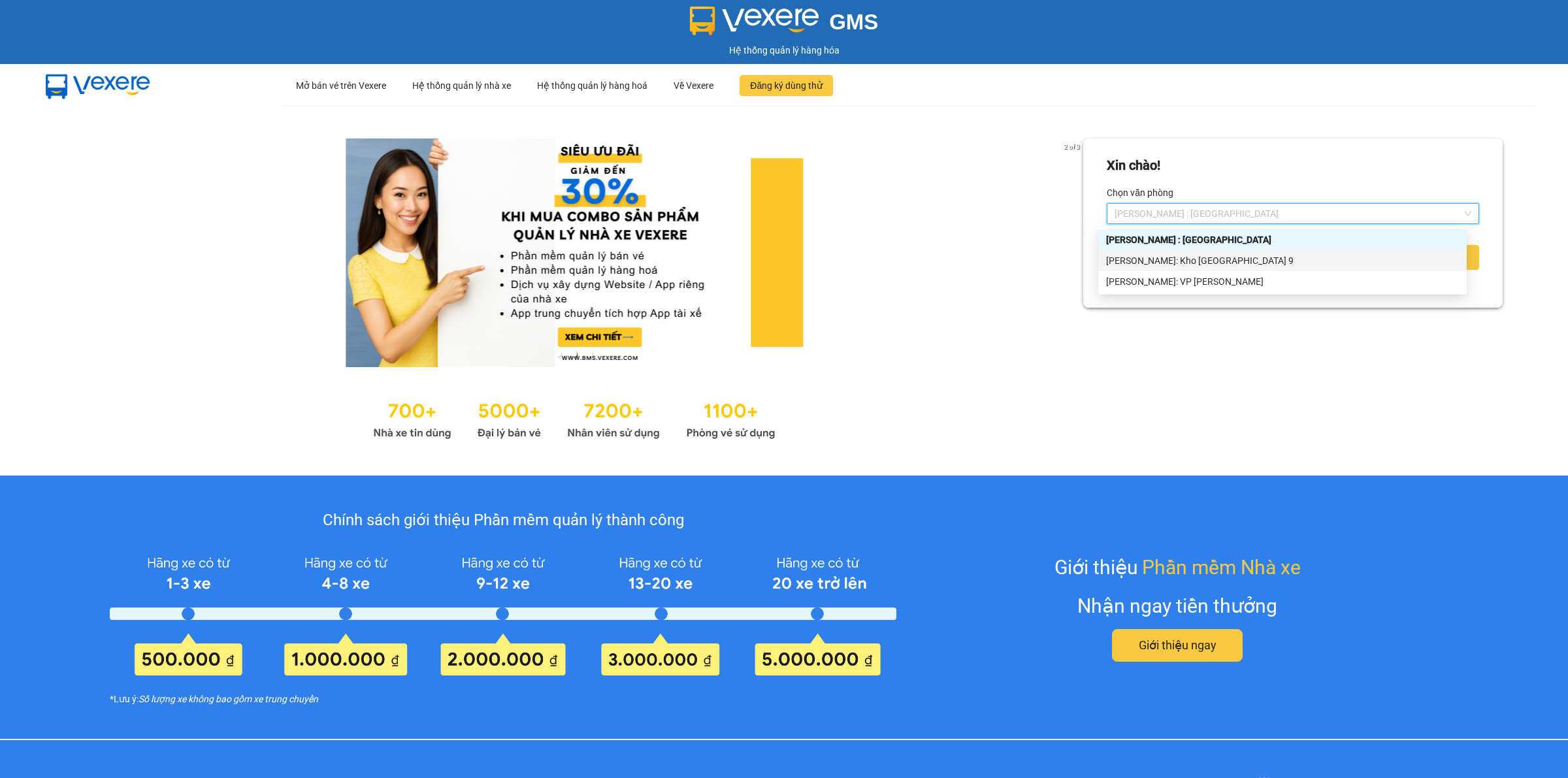
click at [1273, 257] on div "[PERSON_NAME]: Kho [GEOGRAPHIC_DATA] 9" at bounding box center [1283, 261] width 353 height 14
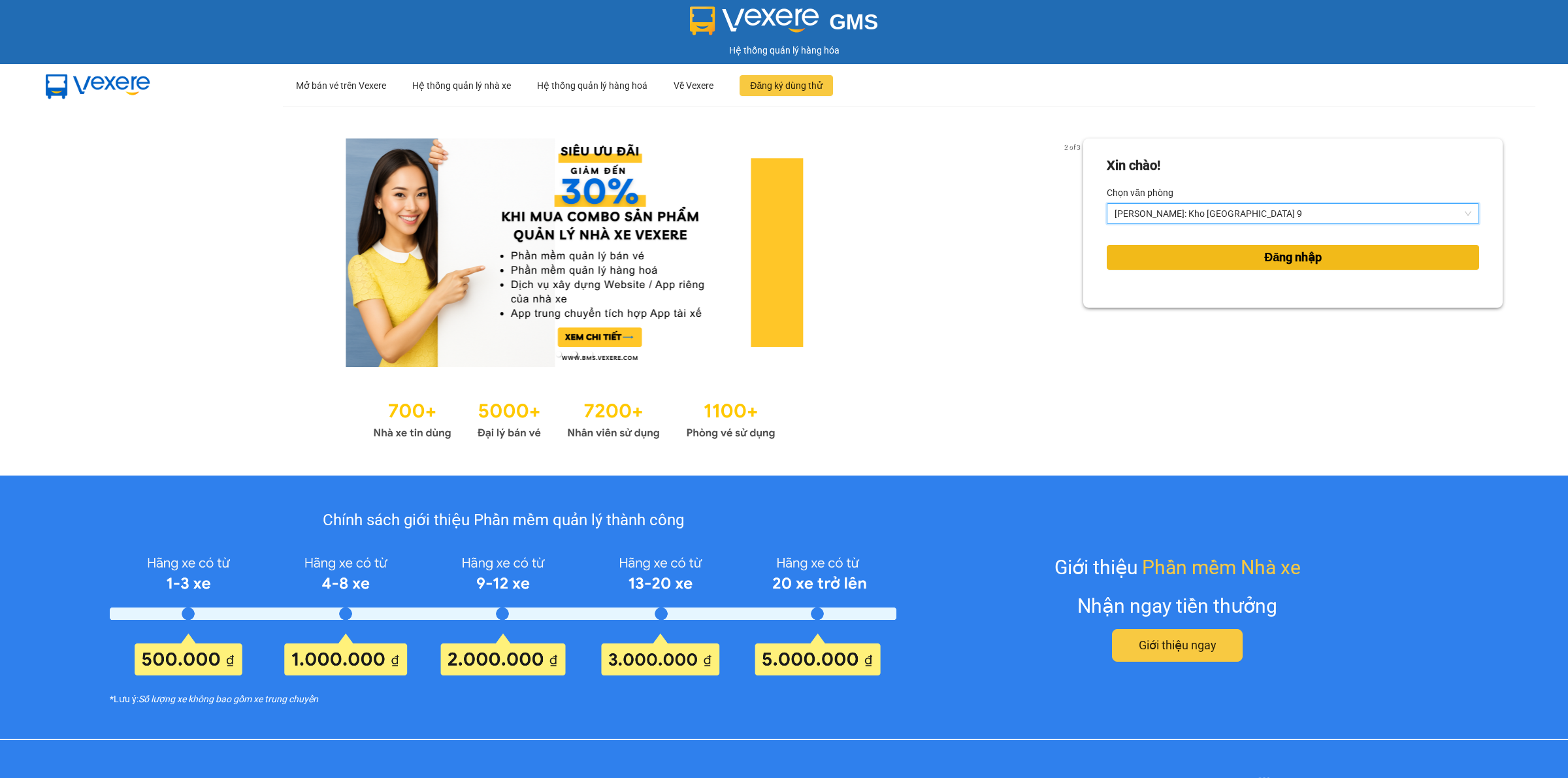
click at [1281, 253] on span "Đăng nhập" at bounding box center [1293, 257] width 58 height 19
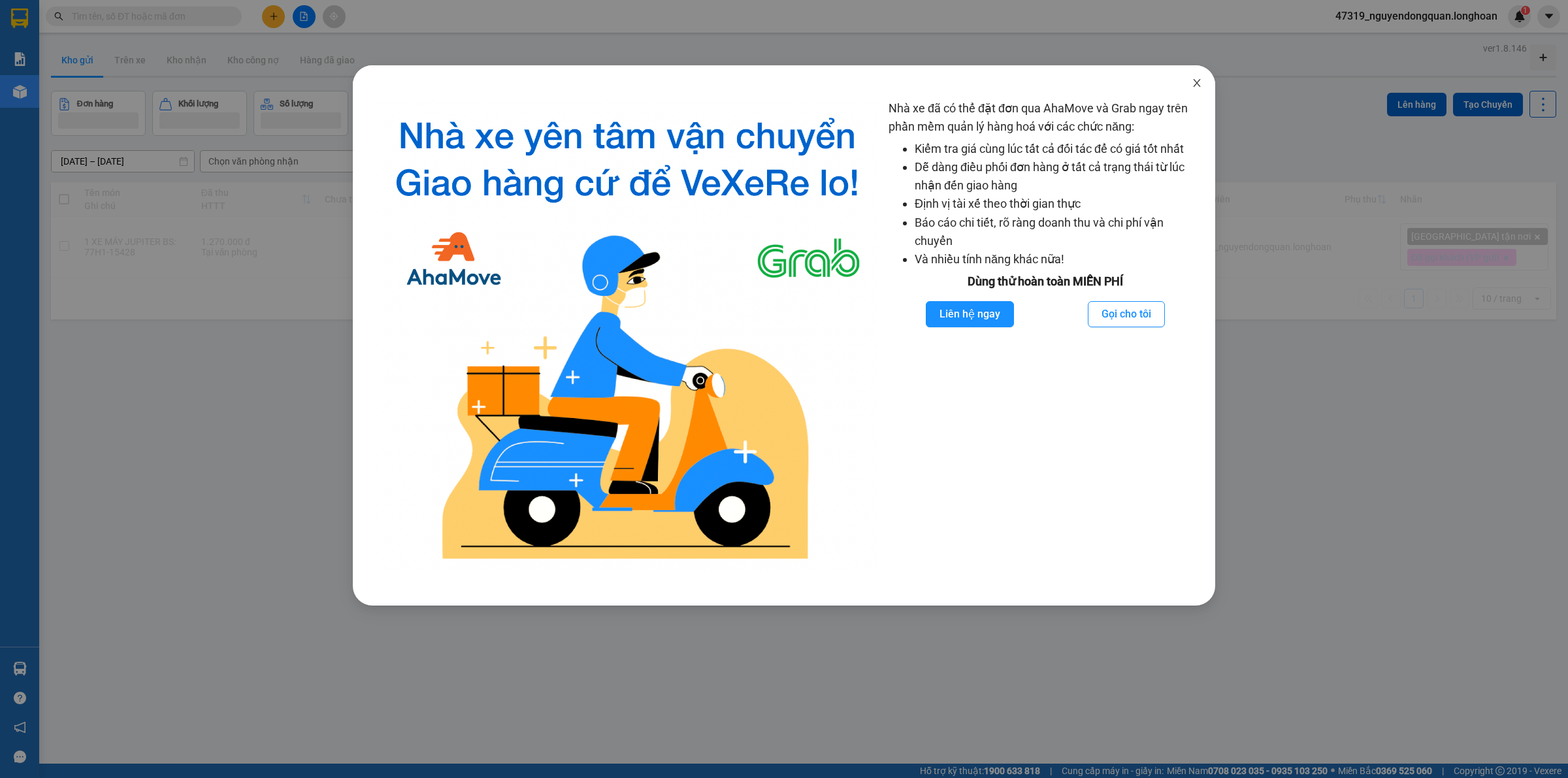
click at [1191, 72] on span "Close" at bounding box center [1196, 83] width 36 height 36
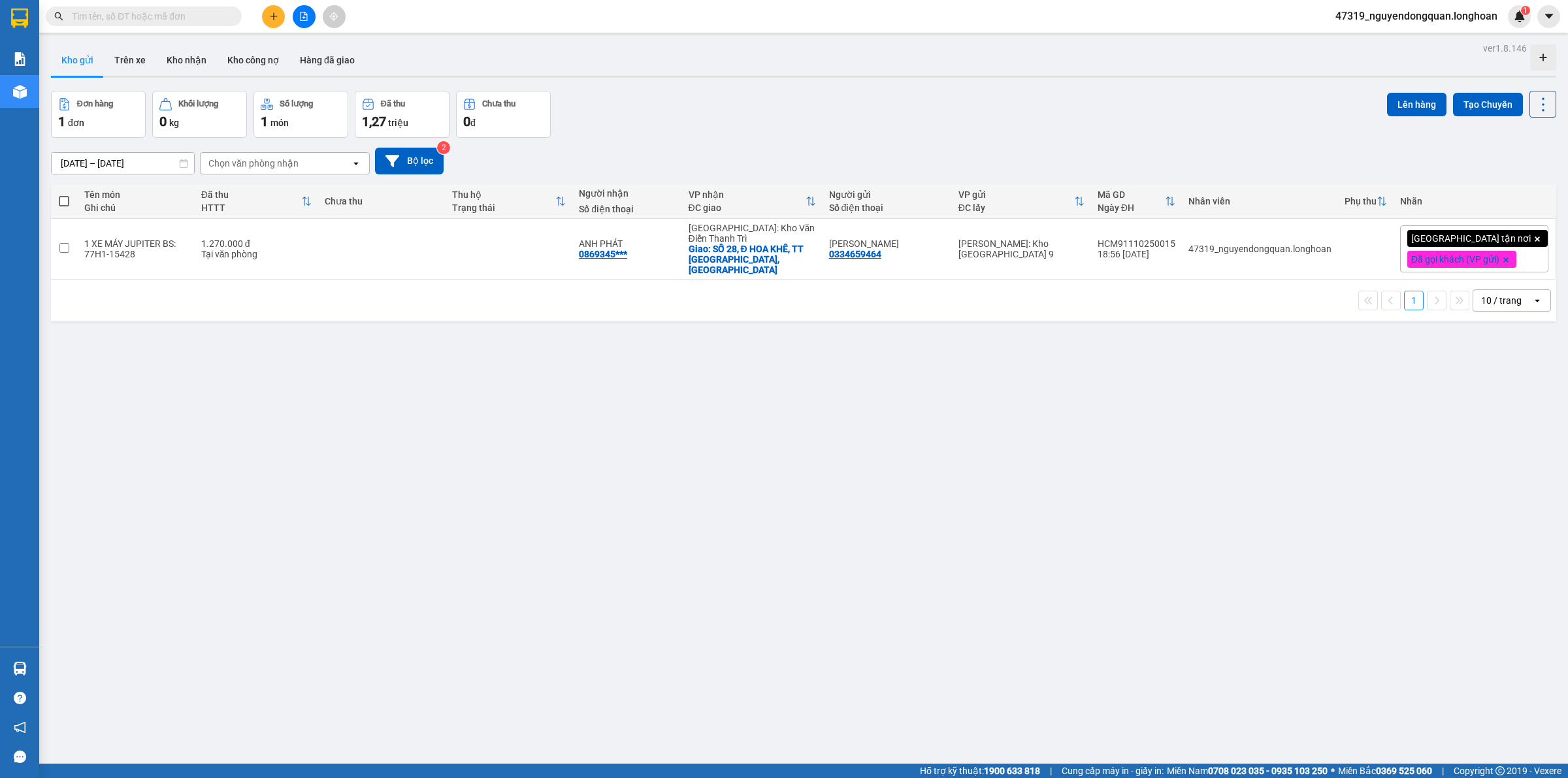
click at [1497, 295] on div "10 / trang" at bounding box center [1502, 301] width 41 height 13
click at [1499, 439] on span "100 / trang" at bounding box center [1494, 440] width 47 height 13
click at [342, 563] on div "ver 1.8.146 Kho gửi Trên xe Kho nhận Kho công nợ Hàng đã giao Đơn hàng 1 đơn Kh…" at bounding box center [803, 428] width 1516 height 778
click at [190, 15] on input "text" at bounding box center [149, 16] width 154 height 14
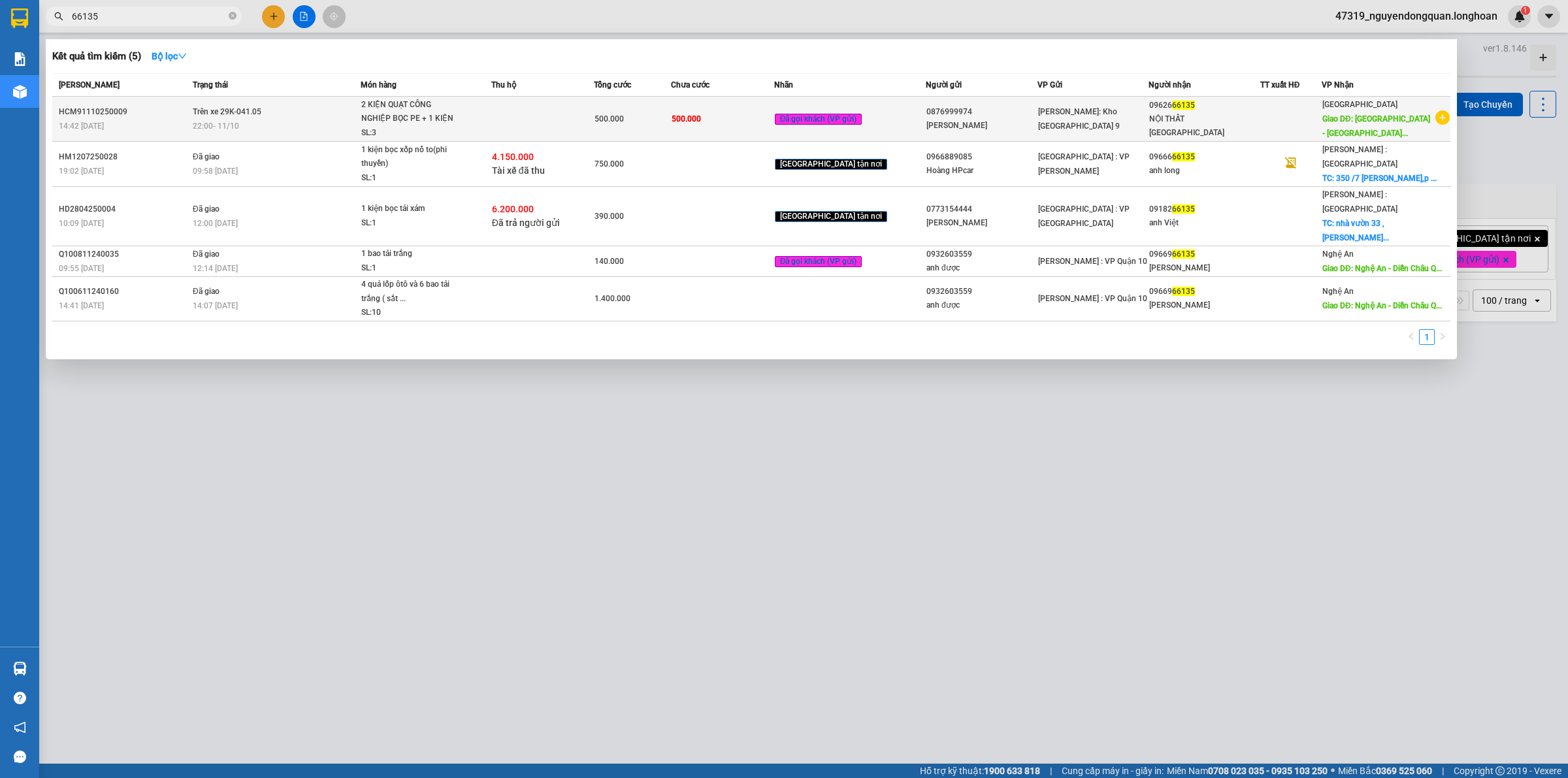
type input "66135"
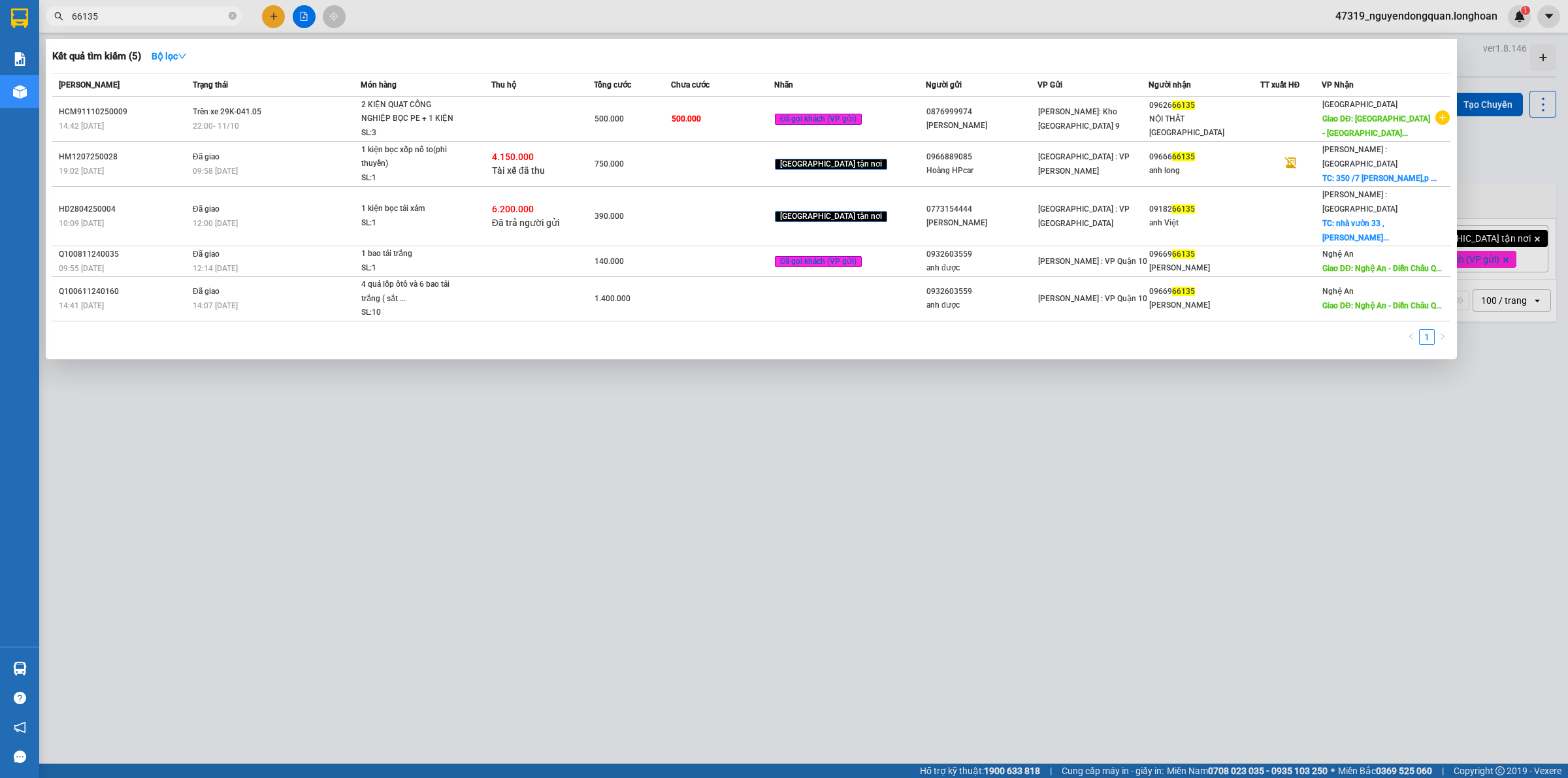
click at [551, 116] on td at bounding box center [543, 119] width 102 height 45
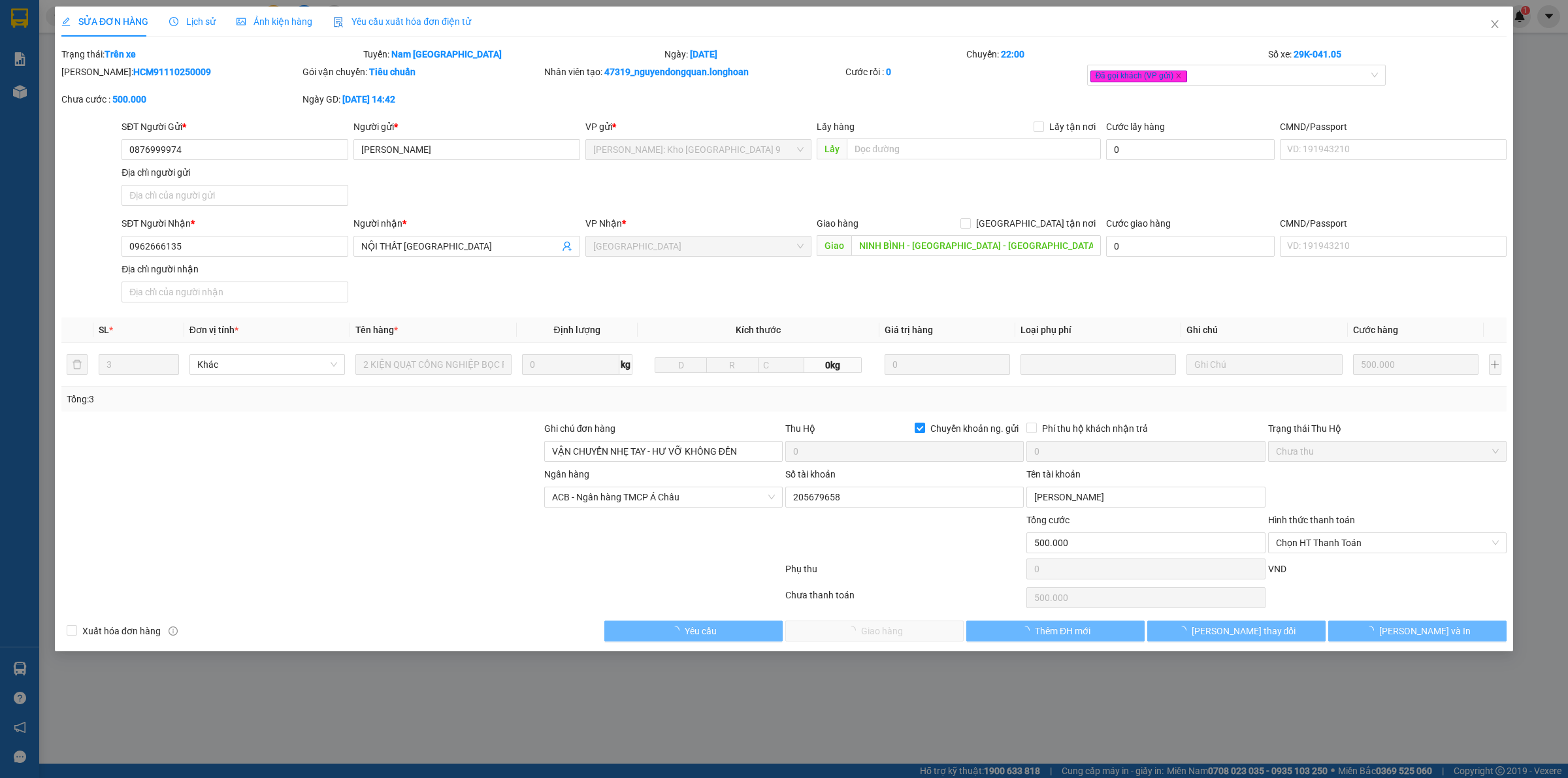
click at [191, 23] on span "Lịch sử" at bounding box center [192, 21] width 46 height 11
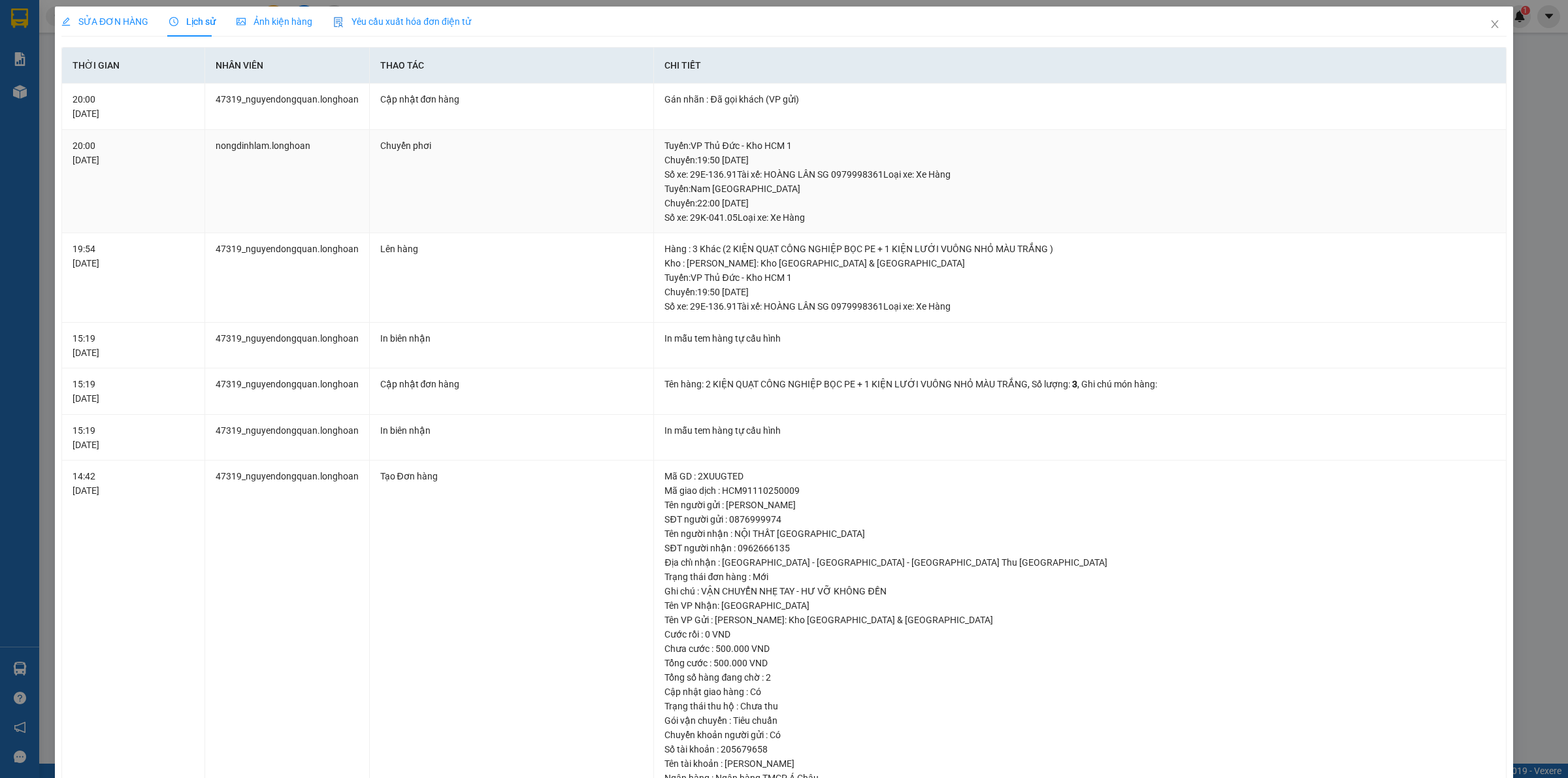
click at [543, 141] on div "Chuyển phơi" at bounding box center [512, 146] width 263 height 14
click at [1484, 30] on span "Close" at bounding box center [1494, 24] width 36 height 36
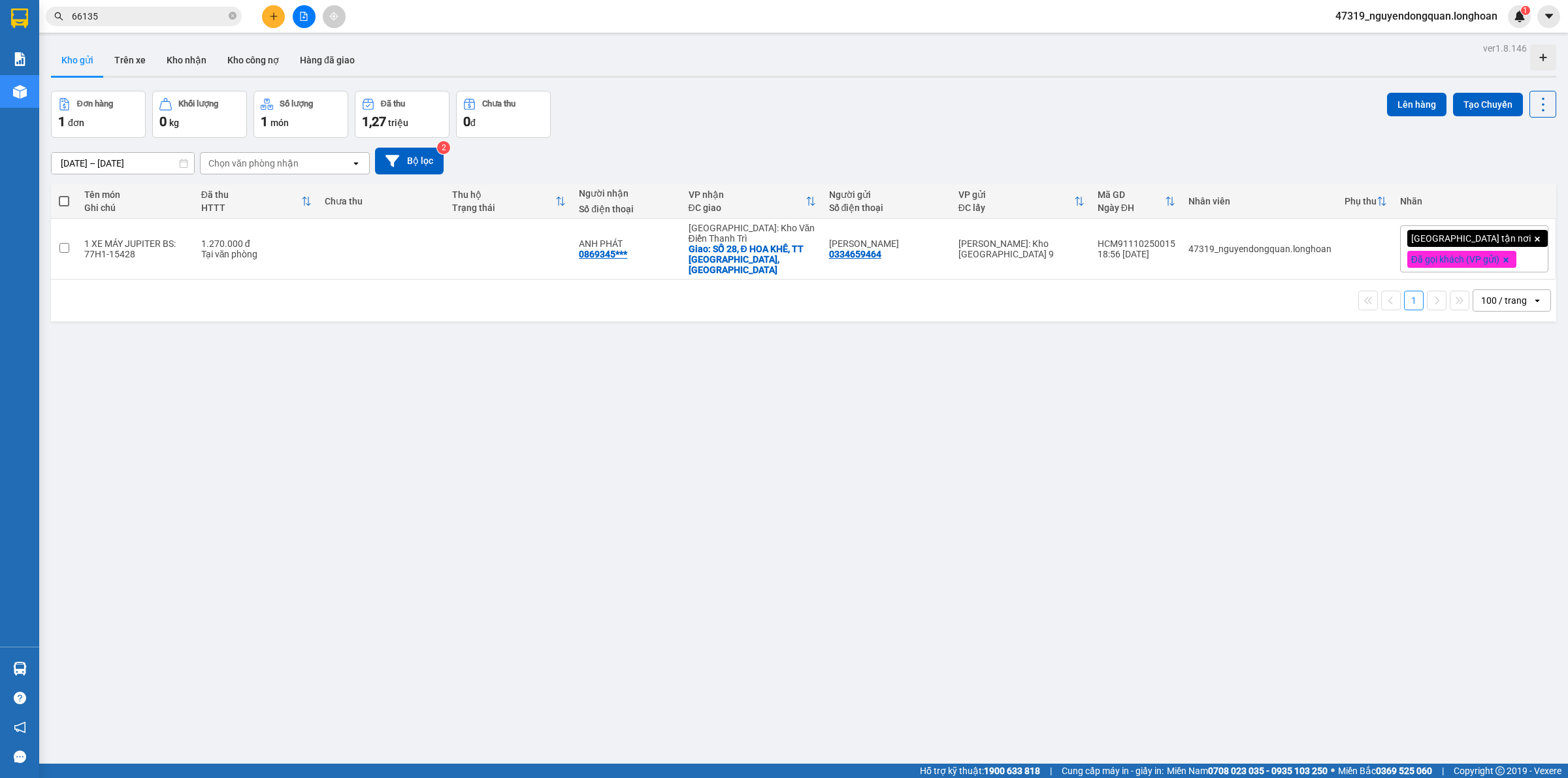
click at [388, 539] on div "ver 1.8.146 Kho gửi Trên xe Kho nhận Kho công nợ Hàng đã giao Đơn hàng 1 đơn Kh…" at bounding box center [803, 428] width 1516 height 778
